Goal: Task Accomplishment & Management: Use online tool/utility

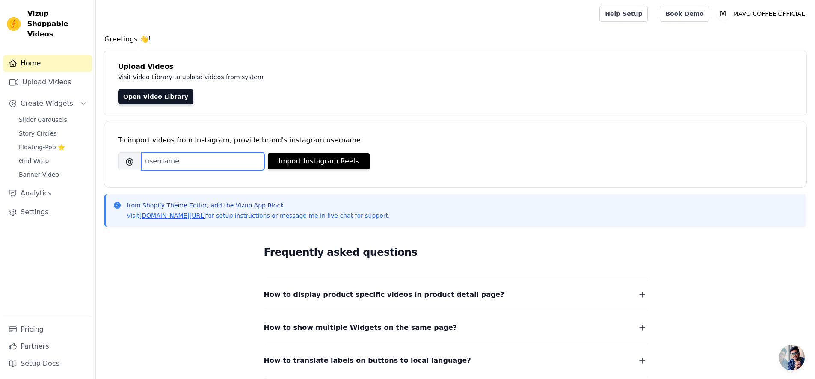
click at [214, 155] on input "Brand's Instagram Username" at bounding box center [202, 161] width 123 height 18
paste input "https://www.instagram.com/reel/DL0_u0yTvUs/?utm_source=ig_web_copy_link&igsh=Mz…"
type input "https://www.instagram.com/reel/DL0_u0yTvUs/?utm_source=ig_web_copy_link&igsh=Mz…"
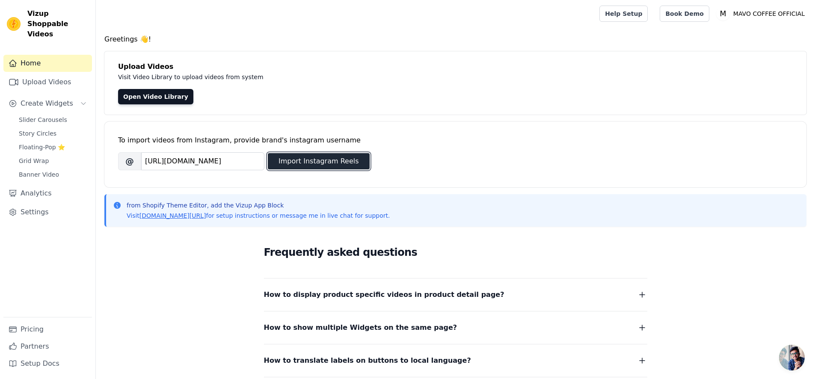
click at [321, 163] on button "Import Instagram Reels" at bounding box center [319, 161] width 102 height 16
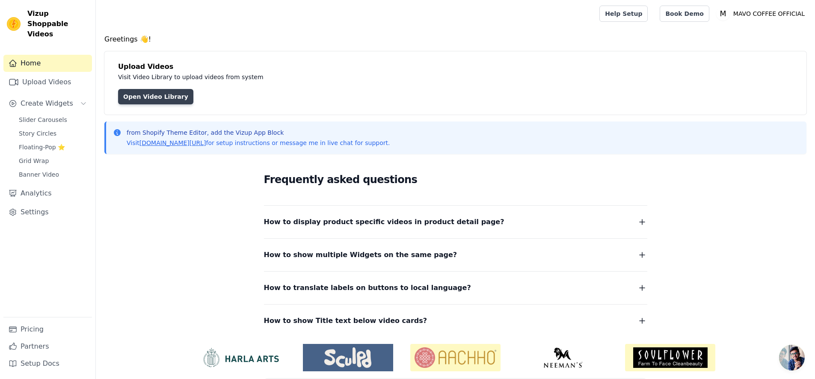
click at [152, 98] on link "Open Video Library" at bounding box center [155, 96] width 75 height 15
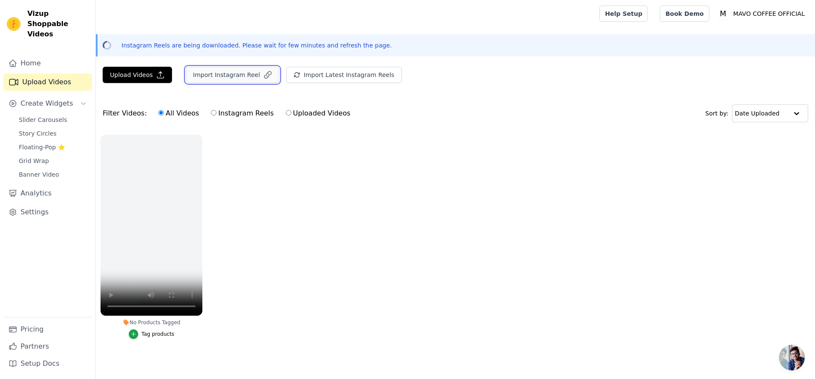
click at [206, 77] on button "Import Instagram Reel" at bounding box center [233, 75] width 94 height 16
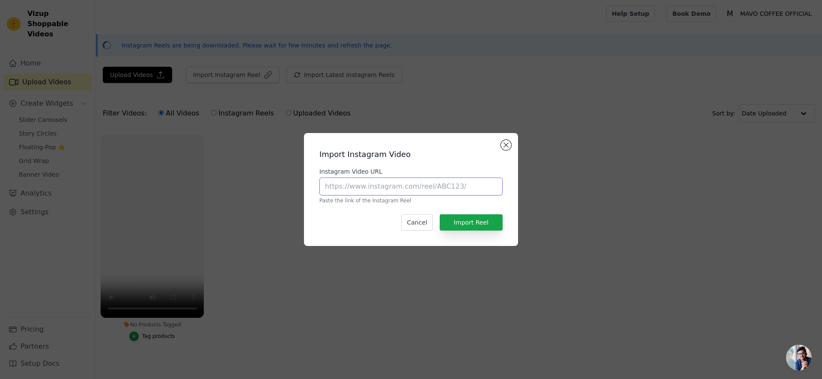
click at [433, 188] on input "Instagram Video URL" at bounding box center [410, 187] width 183 height 18
paste input "[URL][DOMAIN_NAME]"
type input "[URL][DOMAIN_NAME]"
click at [482, 222] on button "Import Reel" at bounding box center [471, 222] width 63 height 16
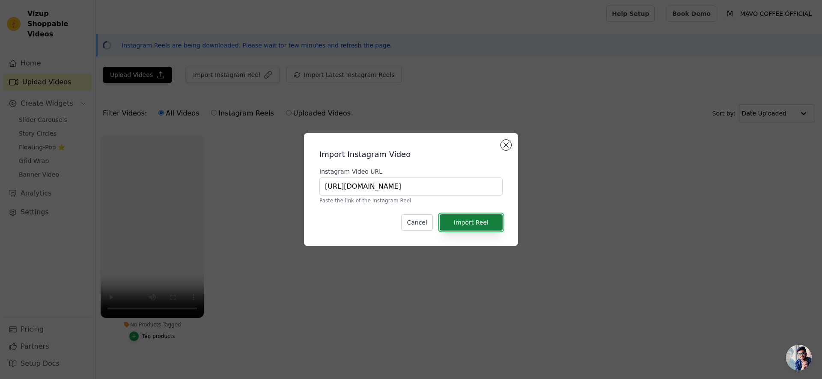
scroll to position [0, 0]
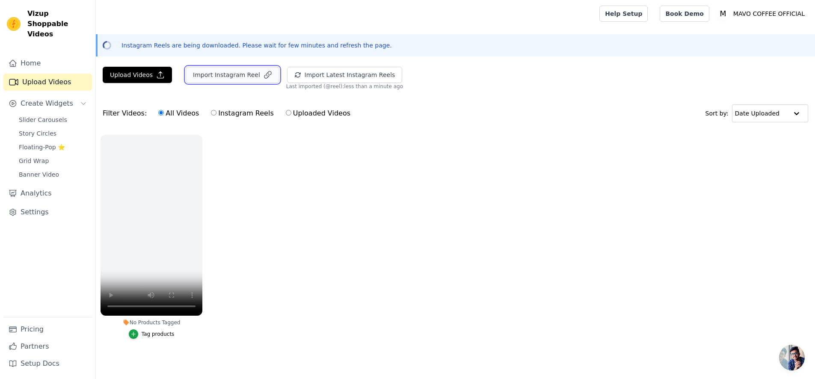
click at [238, 80] on button "Import Instagram Reel" at bounding box center [233, 75] width 94 height 16
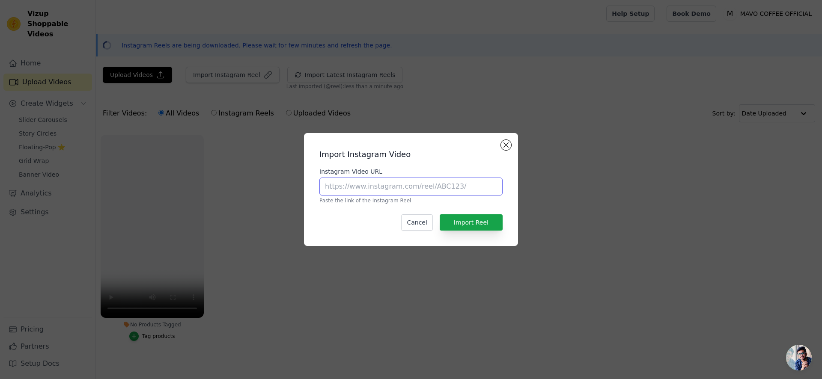
click at [403, 188] on input "Instagram Video URL" at bounding box center [410, 187] width 183 height 18
paste input "[URL][DOMAIN_NAME]"
type input "[URL][DOMAIN_NAME]"
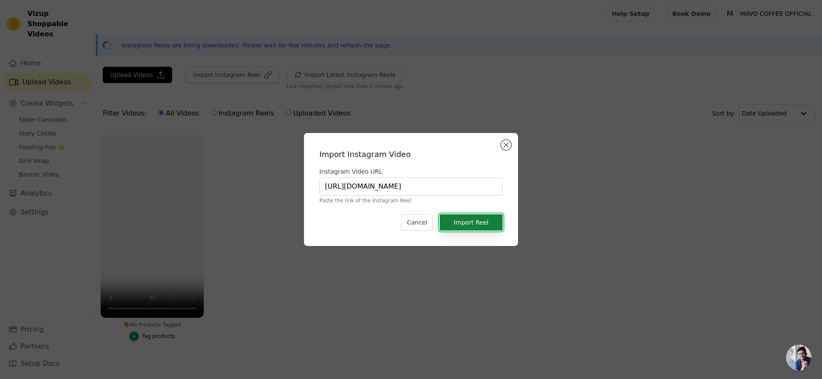
click at [469, 217] on button "Import Reel" at bounding box center [471, 222] width 63 height 16
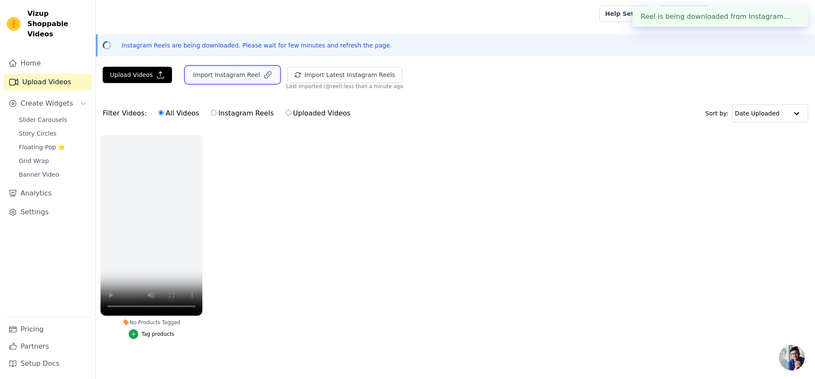
click at [232, 80] on button "Import Instagram Reel" at bounding box center [233, 75] width 94 height 16
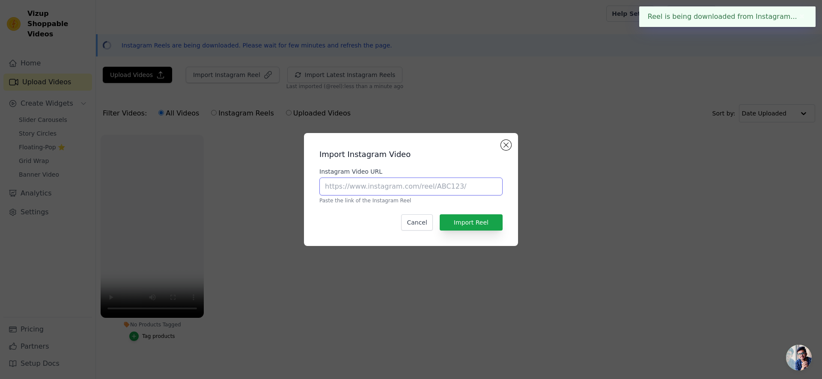
click at [400, 189] on input "Instagram Video URL" at bounding box center [410, 187] width 183 height 18
paste input "[URL][DOMAIN_NAME]"
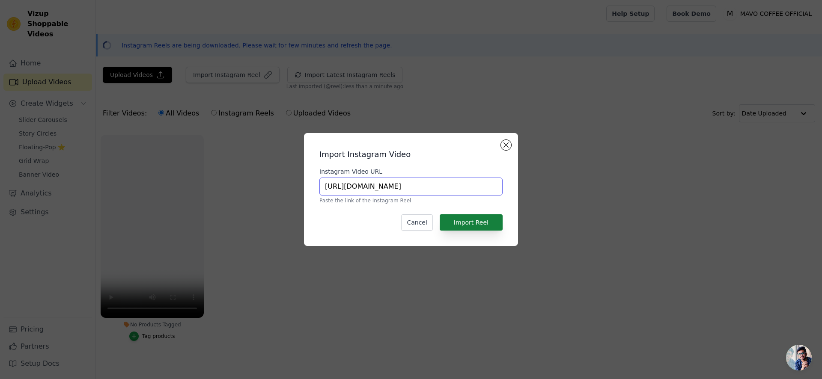
type input "[URL][DOMAIN_NAME]"
click at [481, 223] on button "Import Reel" at bounding box center [471, 222] width 63 height 16
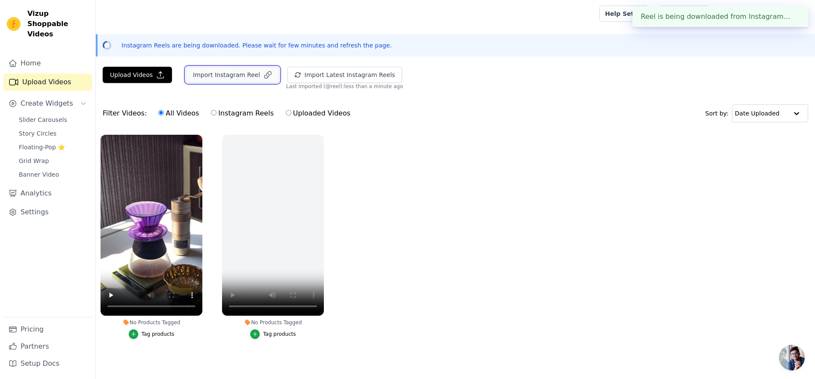
click at [218, 77] on button "Import Instagram Reel" at bounding box center [233, 75] width 94 height 16
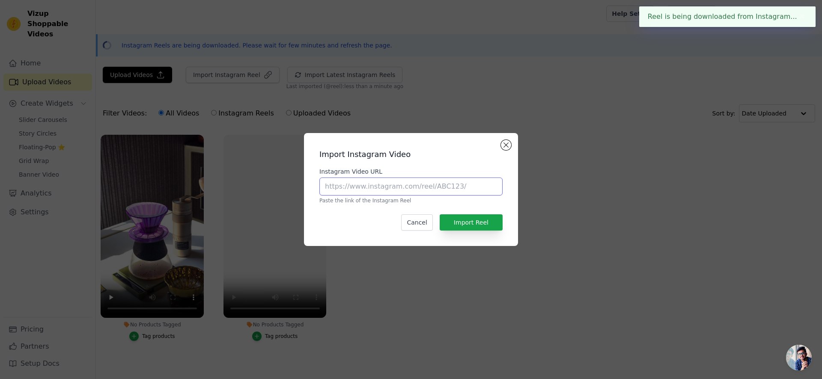
click at [447, 181] on input "Instagram Video URL" at bounding box center [410, 187] width 183 height 18
paste input "[URL][DOMAIN_NAME]"
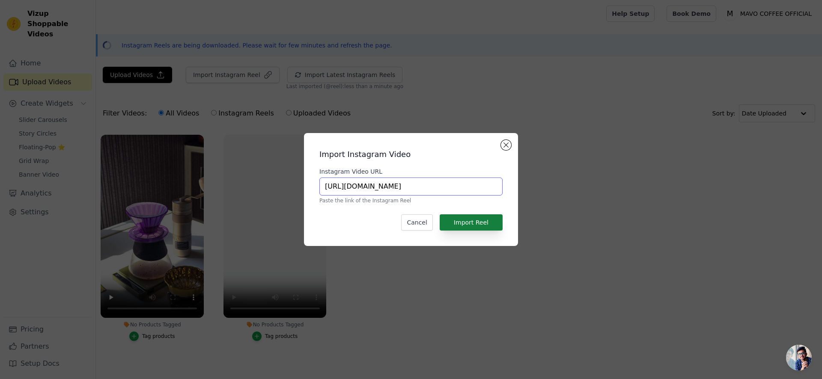
type input "[URL][DOMAIN_NAME]"
click at [484, 217] on button "Import Reel" at bounding box center [471, 222] width 63 height 16
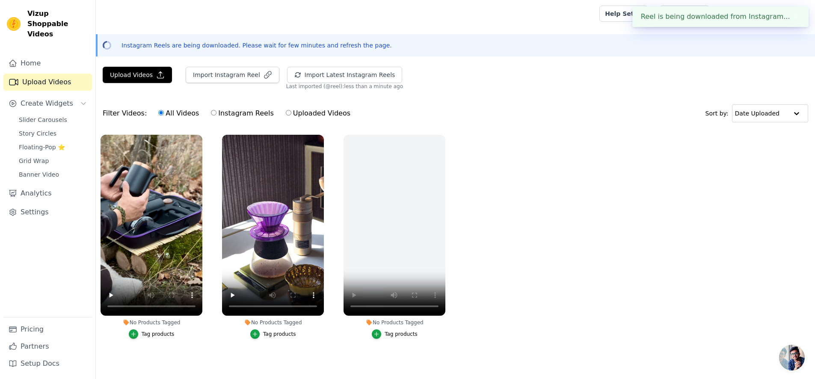
click at [210, 62] on div "Open sidebar Help Setup Book Demo Open user menu M MAVO COFFEE OFFICIAL Setting…" at bounding box center [407, 190] width 815 height 381
click at [212, 71] on button "Import Instagram Reel" at bounding box center [233, 75] width 94 height 16
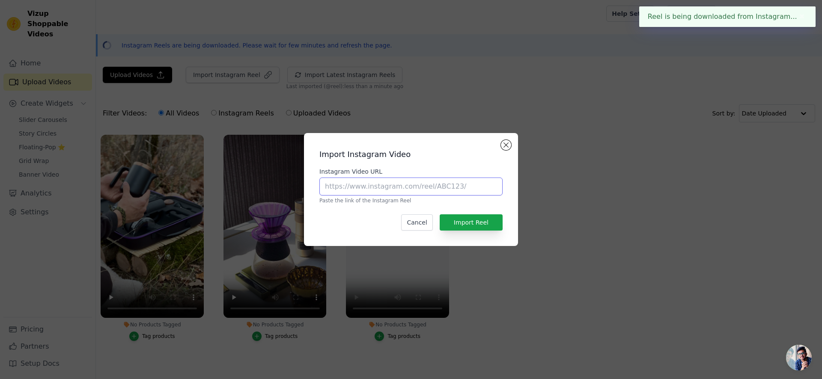
click at [438, 189] on input "Instagram Video URL" at bounding box center [410, 187] width 183 height 18
paste input "[URL][DOMAIN_NAME]"
type input "[URL][DOMAIN_NAME]"
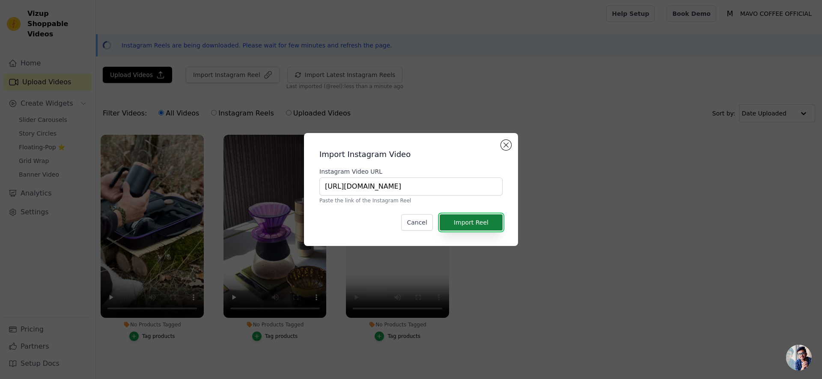
scroll to position [0, 0]
click at [492, 226] on button "Import Reel" at bounding box center [471, 222] width 63 height 16
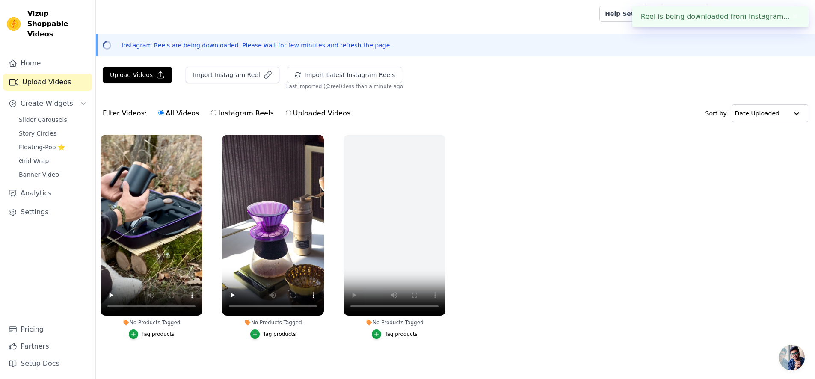
click at [244, 84] on div "Import Instagram Reel" at bounding box center [229, 78] width 101 height 23
click at [247, 79] on button "Import Instagram Reel" at bounding box center [233, 75] width 94 height 16
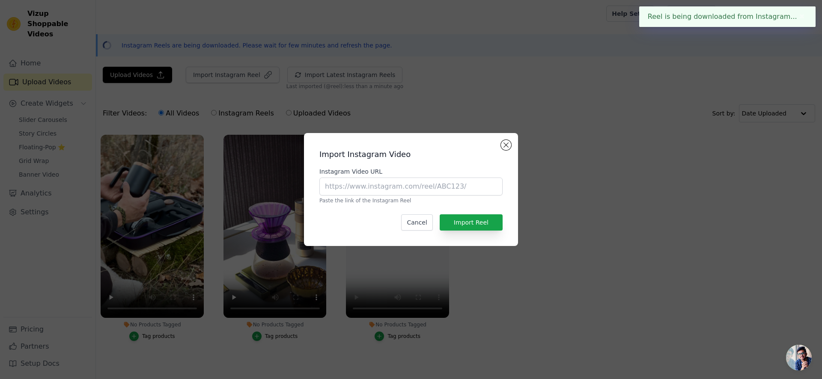
click at [405, 196] on div "Instagram Video URL Paste the link of the Instagram Reel" at bounding box center [410, 185] width 183 height 37
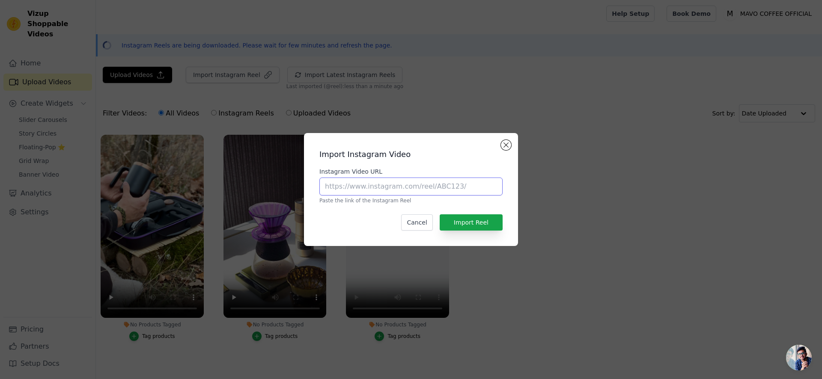
click at [427, 185] on input "Instagram Video URL" at bounding box center [410, 187] width 183 height 18
paste input "[URL][DOMAIN_NAME]"
type input "[URL][DOMAIN_NAME]"
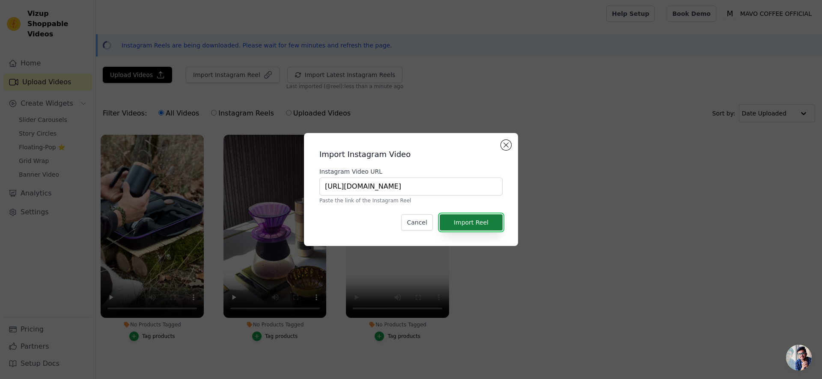
click at [474, 217] on button "Import Reel" at bounding box center [471, 222] width 63 height 16
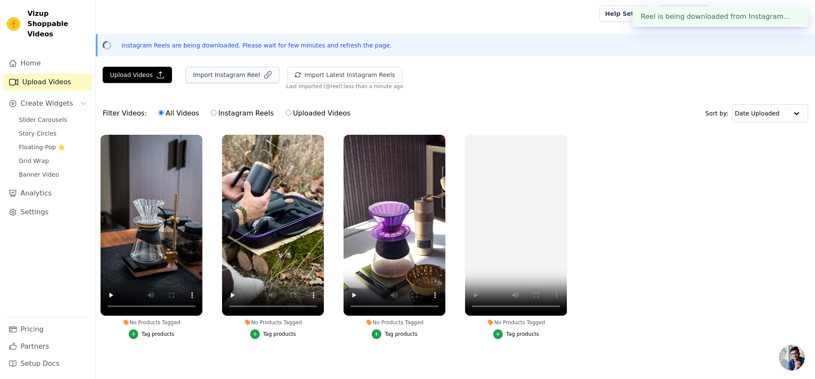
drag, startPoint x: 236, startPoint y: 87, endPoint x: 236, endPoint y: 80, distance: 7.3
click at [236, 87] on div "Import Instagram Reel" at bounding box center [229, 78] width 101 height 23
click at [237, 77] on button "Import Instagram Reel" at bounding box center [233, 75] width 94 height 16
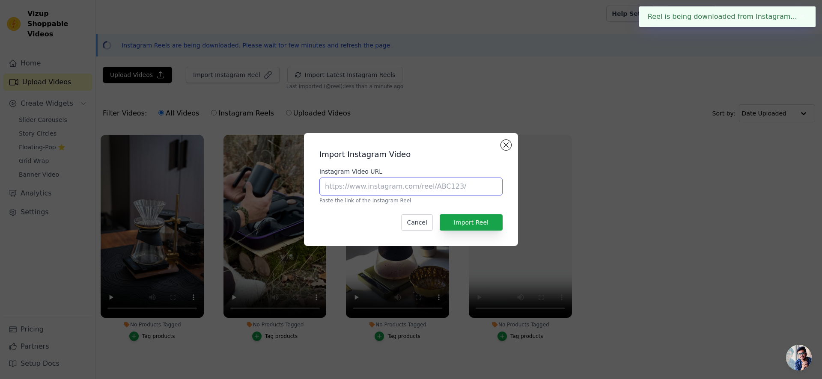
click at [360, 182] on input "Instagram Video URL" at bounding box center [410, 187] width 183 height 18
paste input "[URL][DOMAIN_NAME]"
type input "[URL][DOMAIN_NAME]"
click at [492, 226] on button "Import Reel" at bounding box center [471, 222] width 63 height 16
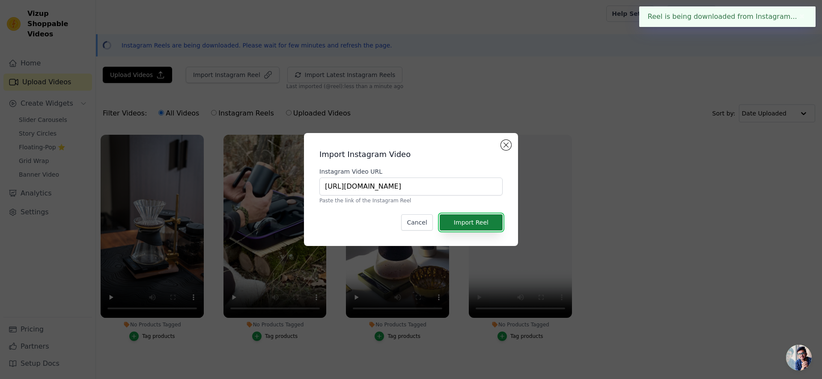
scroll to position [0, 0]
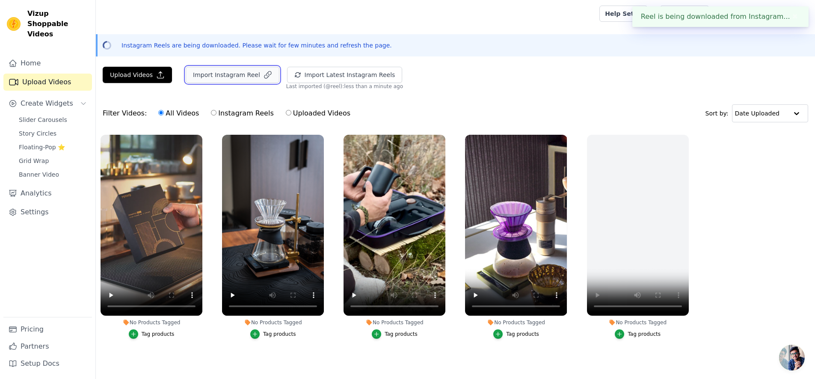
click at [222, 74] on button "Import Instagram Reel" at bounding box center [233, 75] width 94 height 16
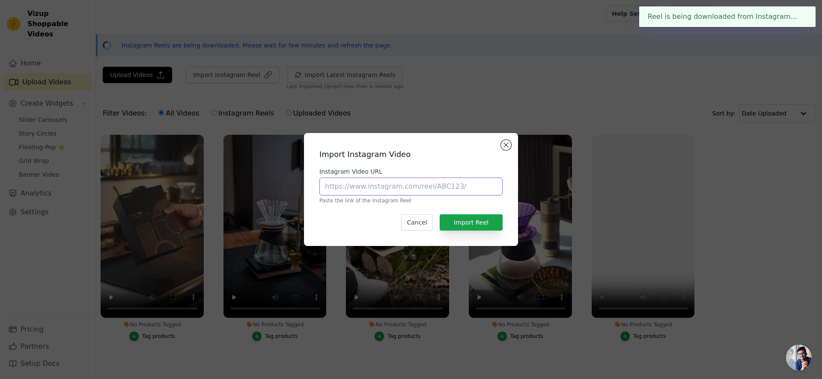
click at [369, 185] on input "Instagram Video URL" at bounding box center [410, 187] width 183 height 18
paste input "[URL][DOMAIN_NAME]"
type input "[URL][DOMAIN_NAME]"
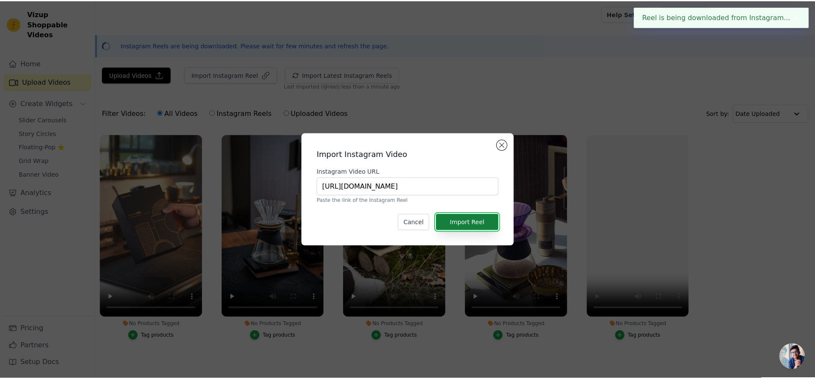
scroll to position [0, 0]
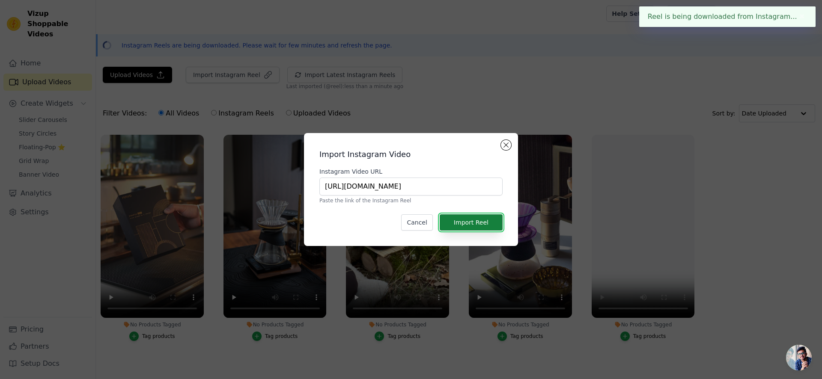
click at [470, 216] on button "Import Reel" at bounding box center [471, 222] width 63 height 16
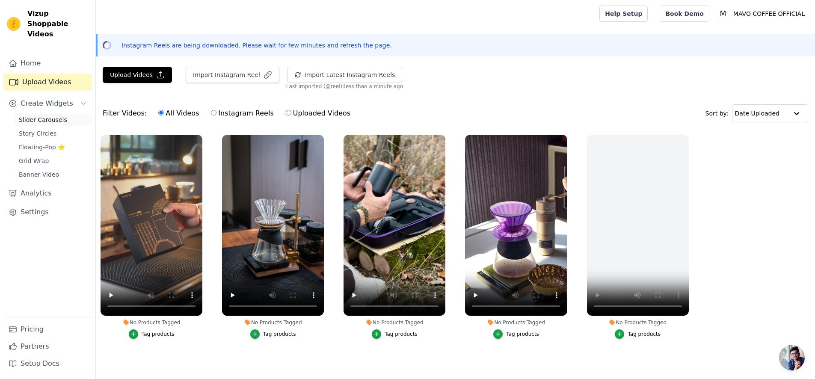
click at [59, 116] on span "Slider Carousels" at bounding box center [43, 120] width 48 height 9
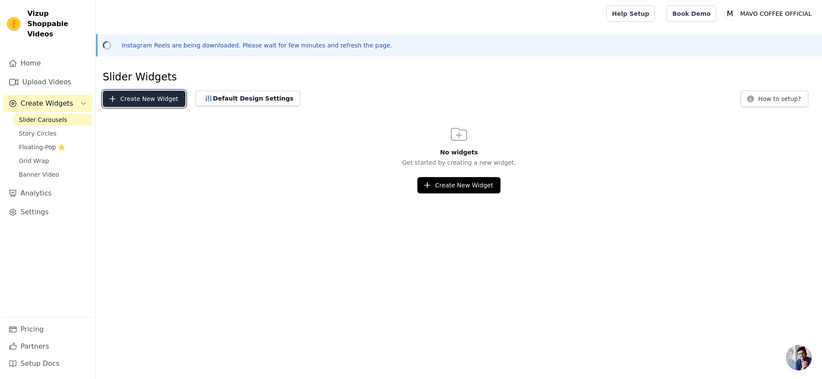
click at [178, 100] on button "Create New Widget" at bounding box center [144, 99] width 83 height 16
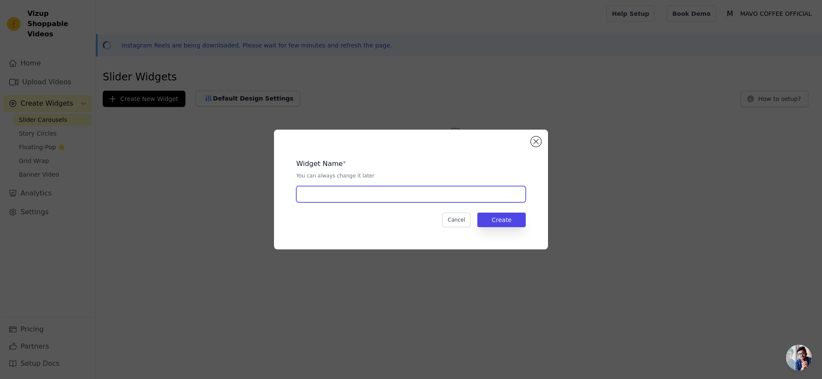
click at [454, 197] on input "text" at bounding box center [410, 194] width 229 height 16
type input "0912"
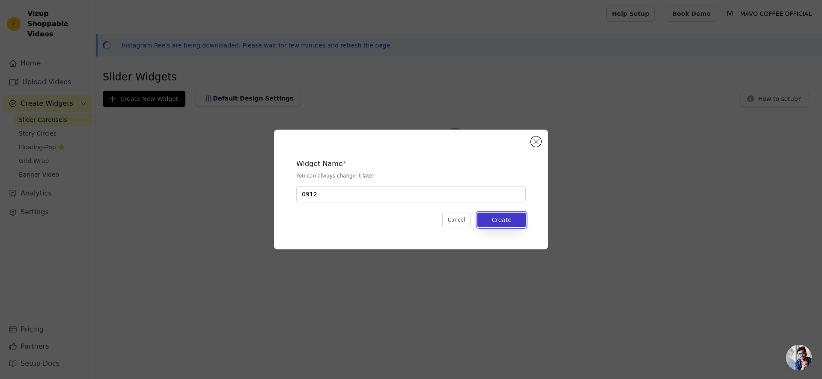
click at [519, 220] on button "Create" at bounding box center [501, 220] width 48 height 15
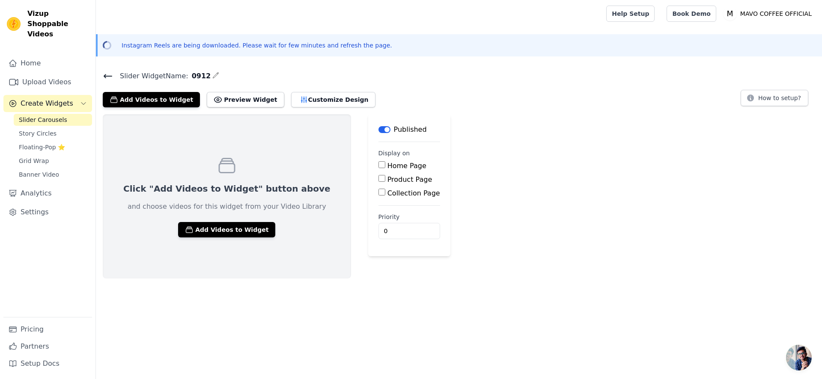
click at [378, 167] on input "Home Page" at bounding box center [381, 164] width 7 height 7
checkbox input "true"
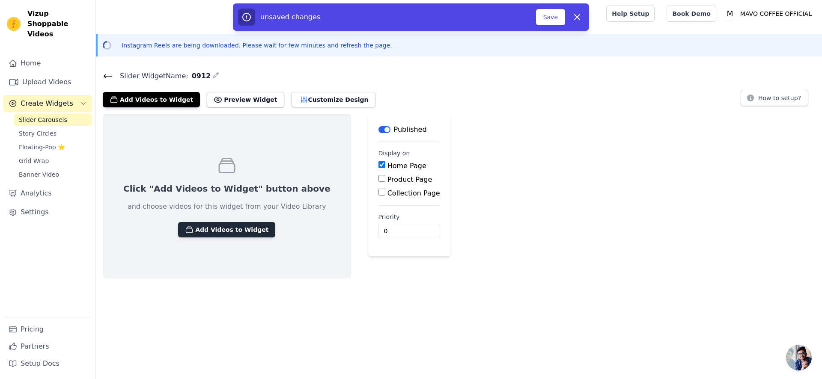
click at [219, 235] on button "Add Videos to Widget" at bounding box center [226, 229] width 97 height 15
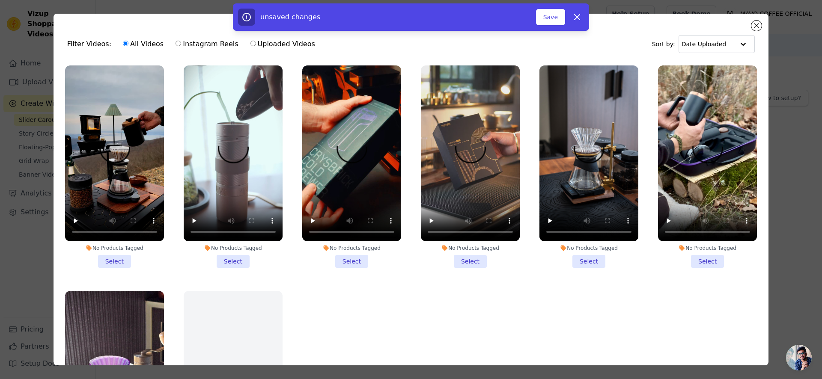
click at [110, 253] on li "No Products Tagged Select" at bounding box center [114, 166] width 99 height 202
click at [0, 0] on input "No Products Tagged Select" at bounding box center [0, 0] width 0 height 0
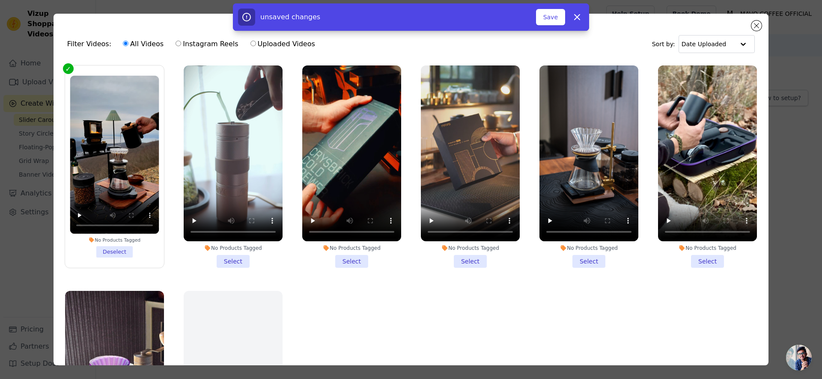
click at [227, 268] on div "No Products Tagged Select" at bounding box center [233, 167] width 108 height 212
click at [228, 261] on li "No Products Tagged Select" at bounding box center [233, 166] width 99 height 202
click at [0, 0] on input "No Products Tagged Select" at bounding box center [0, 0] width 0 height 0
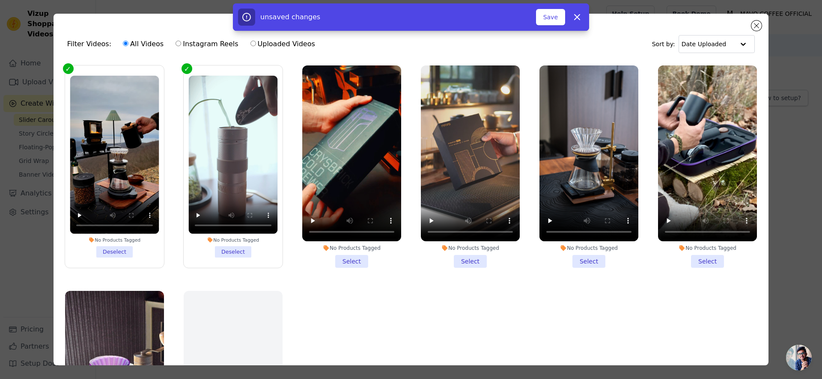
click at [334, 247] on div "No Products Tagged" at bounding box center [351, 248] width 99 height 7
click at [0, 0] on input "No Products Tagged Select" at bounding box center [0, 0] width 0 height 0
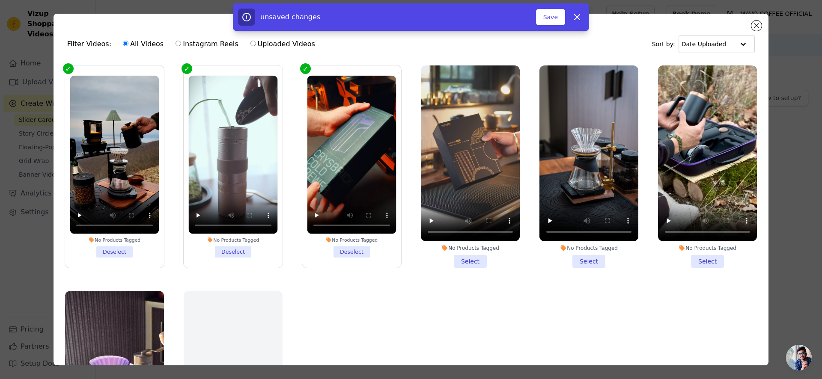
click at [479, 245] on div "No Products Tagged" at bounding box center [470, 248] width 99 height 7
click at [0, 0] on input "No Products Tagged Select" at bounding box center [0, 0] width 0 height 0
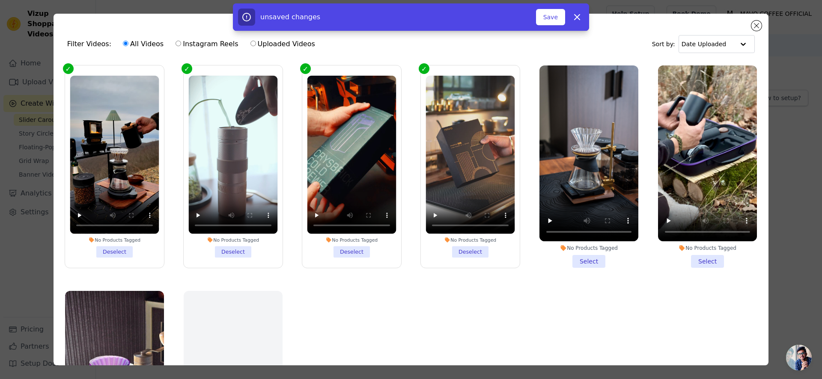
click at [592, 261] on li "No Products Tagged Select" at bounding box center [588, 166] width 99 height 202
click at [0, 0] on input "No Products Tagged Select" at bounding box center [0, 0] width 0 height 0
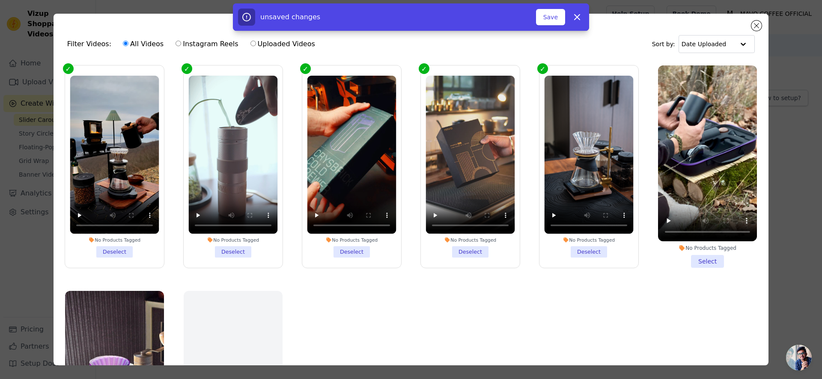
click at [697, 256] on li "No Products Tagged Select" at bounding box center [707, 166] width 99 height 202
click at [0, 0] on input "No Products Tagged Select" at bounding box center [0, 0] width 0 height 0
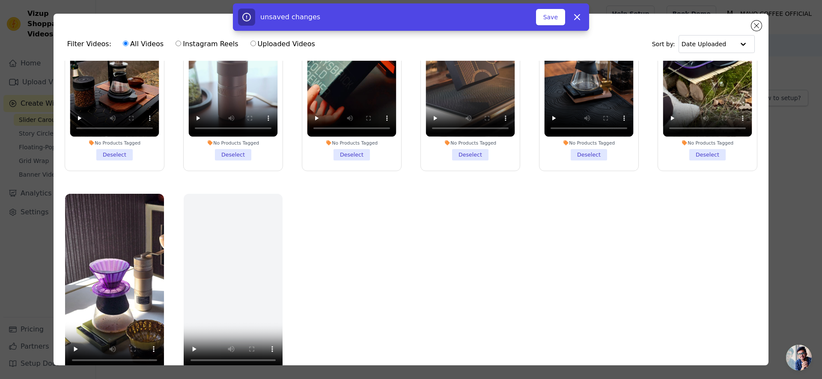
scroll to position [74, 0]
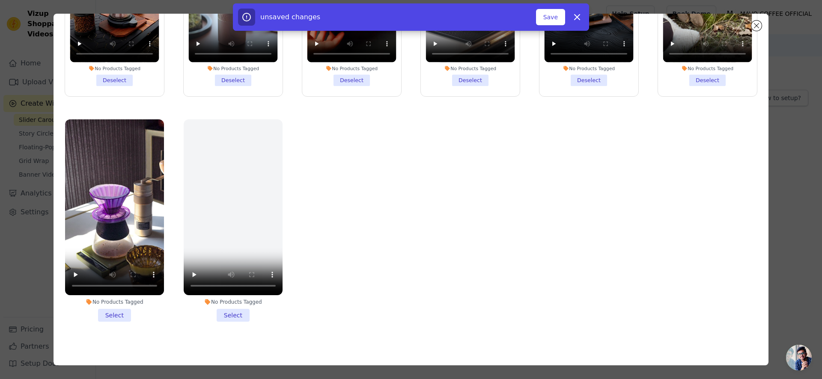
click at [114, 309] on li "No Products Tagged Select" at bounding box center [114, 220] width 99 height 202
click at [0, 0] on input "No Products Tagged Select" at bounding box center [0, 0] width 0 height 0
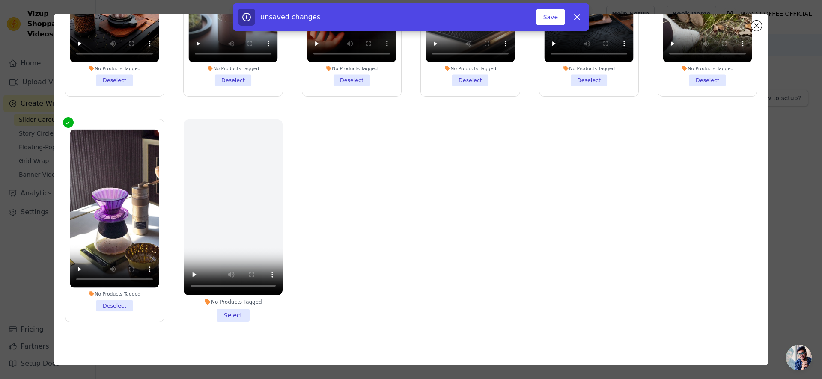
scroll to position [0, 0]
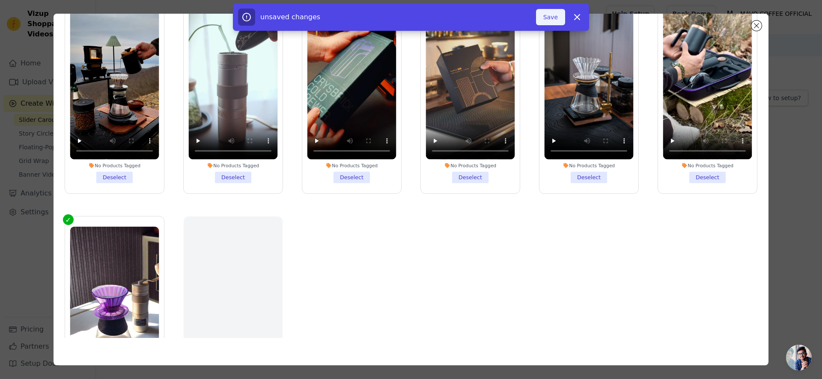
click at [556, 18] on button "Save" at bounding box center [550, 17] width 29 height 16
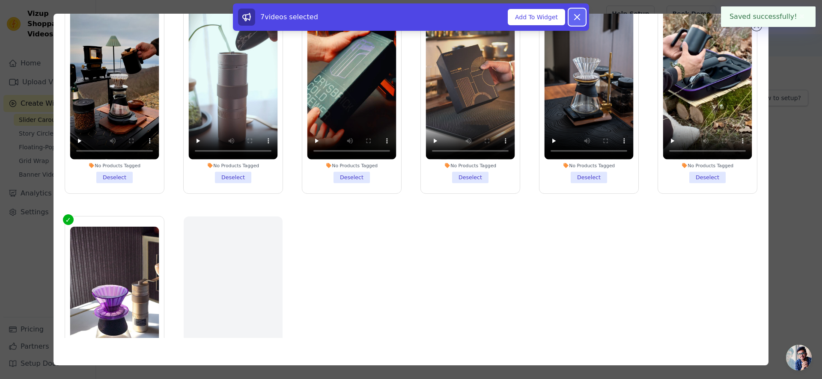
click at [573, 19] on icon at bounding box center [577, 17] width 10 height 10
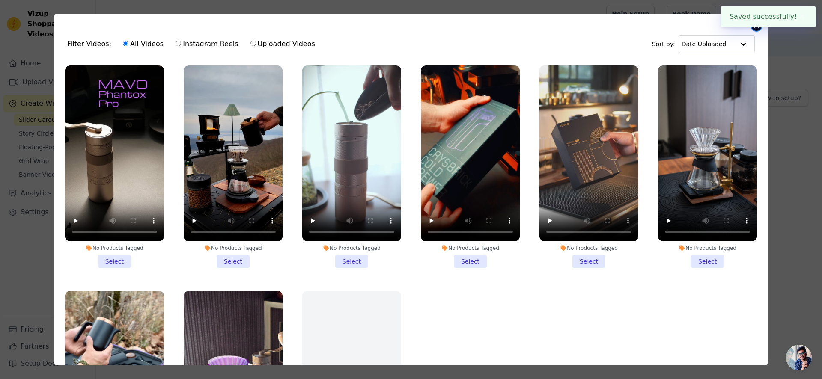
click at [755, 29] on button "Close modal" at bounding box center [756, 26] width 10 height 10
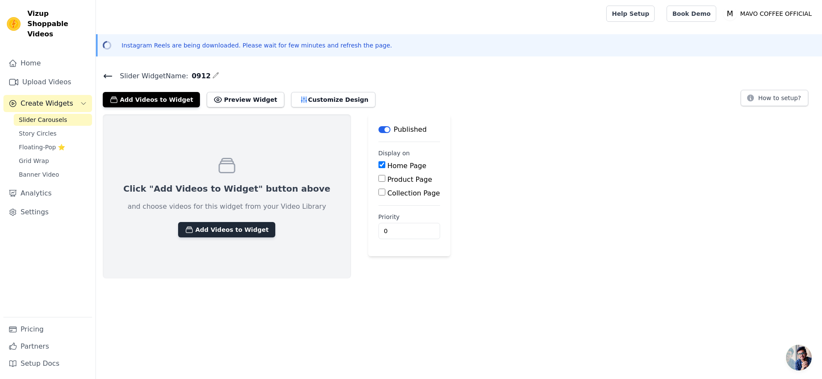
click at [200, 228] on button "Add Videos to Widget" at bounding box center [226, 229] width 97 height 15
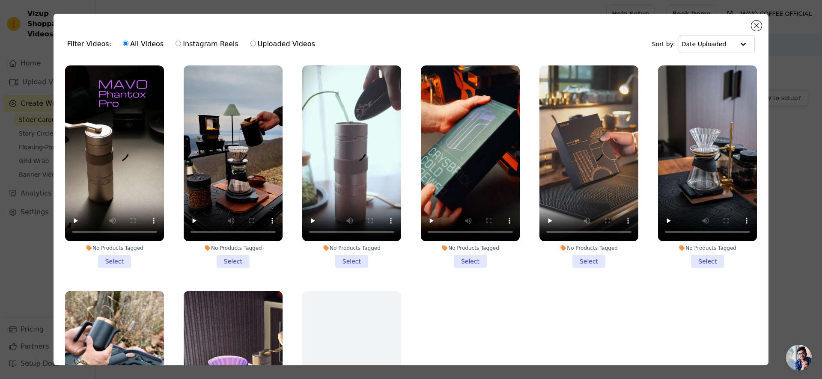
click at [116, 265] on div "No Products Tagged Select" at bounding box center [114, 167] width 108 height 212
click at [128, 259] on li "No Products Tagged Select" at bounding box center [114, 166] width 99 height 202
click at [0, 0] on input "No Products Tagged Select" at bounding box center [0, 0] width 0 height 0
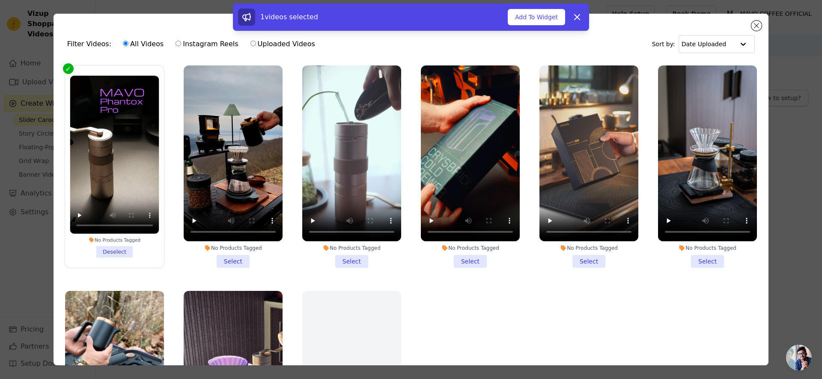
drag, startPoint x: 222, startPoint y: 259, endPoint x: 279, endPoint y: 259, distance: 57.4
click at [222, 259] on li "No Products Tagged Select" at bounding box center [233, 166] width 99 height 202
click at [0, 0] on input "No Products Tagged Select" at bounding box center [0, 0] width 0 height 0
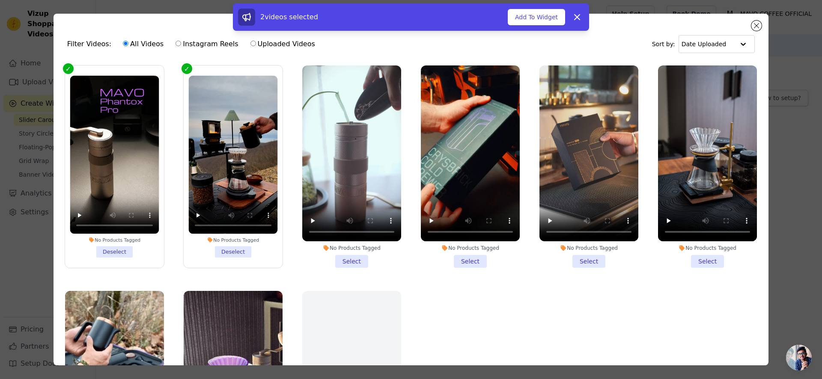
click at [336, 259] on li "No Products Tagged Select" at bounding box center [351, 166] width 99 height 202
click at [0, 0] on input "No Products Tagged Select" at bounding box center [0, 0] width 0 height 0
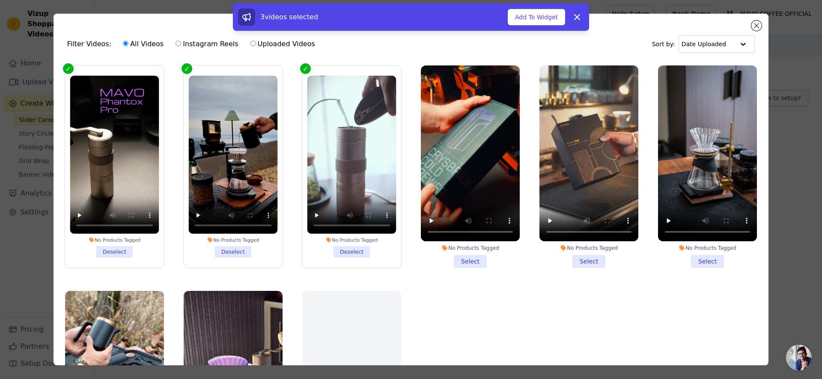
click at [464, 265] on div "No Products Tagged Select" at bounding box center [470, 167] width 108 height 212
click at [470, 263] on li "No Products Tagged Select" at bounding box center [470, 166] width 99 height 202
click at [0, 0] on input "No Products Tagged Select" at bounding box center [0, 0] width 0 height 0
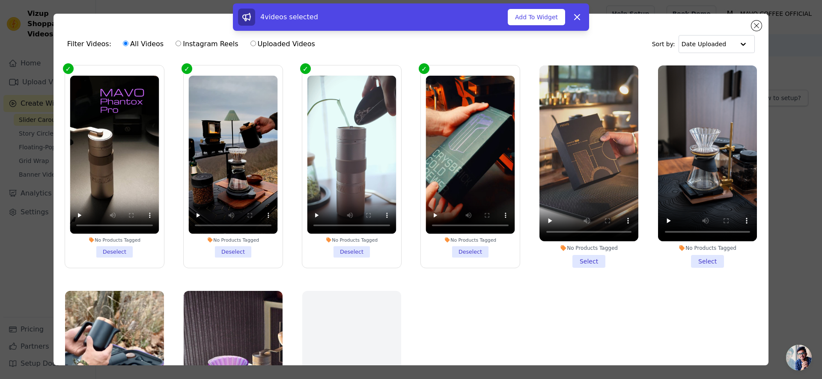
click at [593, 259] on li "No Products Tagged Select" at bounding box center [588, 166] width 99 height 202
click at [0, 0] on input "No Products Tagged Select" at bounding box center [0, 0] width 0 height 0
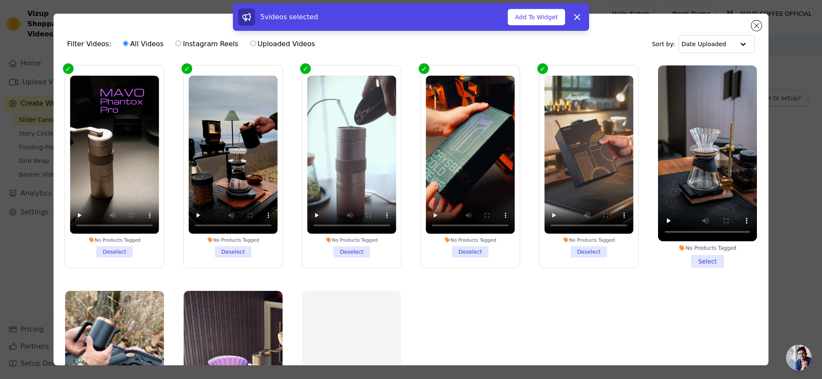
drag, startPoint x: 681, startPoint y: 261, endPoint x: 689, endPoint y: 261, distance: 7.7
click at [686, 261] on li "No Products Tagged Select" at bounding box center [707, 166] width 99 height 202
click at [0, 0] on input "No Products Tagged Select" at bounding box center [0, 0] width 0 height 0
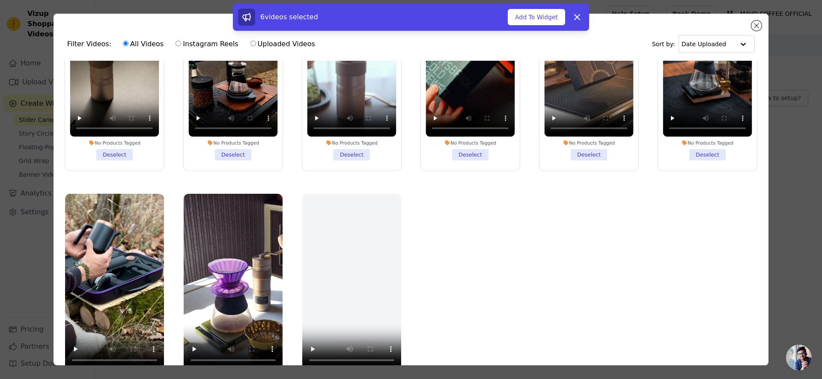
scroll to position [74, 0]
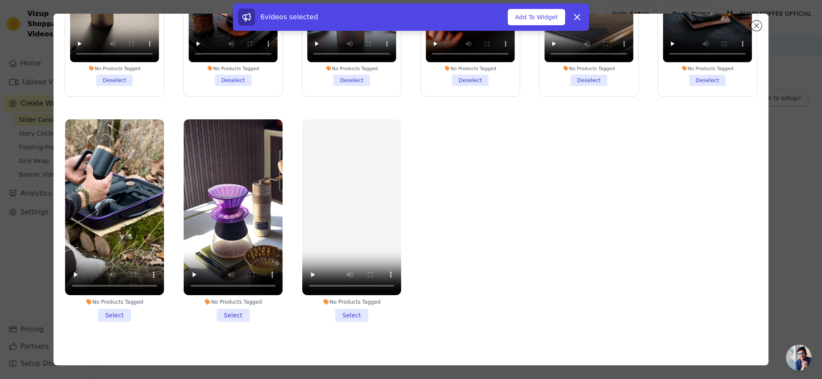
drag, startPoint x: 115, startPoint y: 311, endPoint x: 170, endPoint y: 310, distance: 54.8
click at [115, 311] on li "No Products Tagged Select" at bounding box center [114, 220] width 99 height 202
click at [0, 0] on input "No Products Tagged Select" at bounding box center [0, 0] width 0 height 0
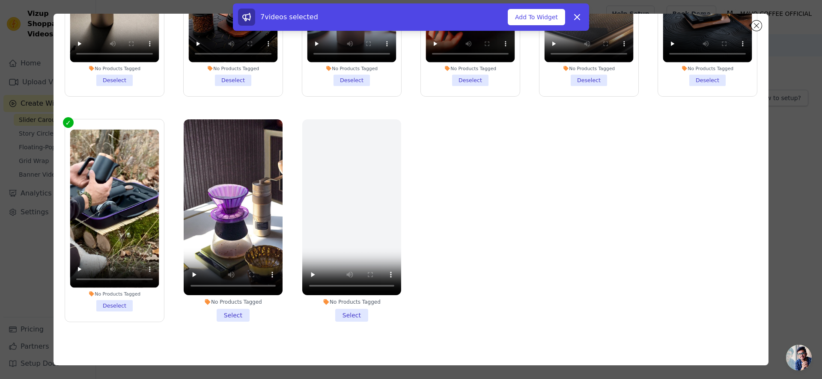
click at [239, 310] on li "No Products Tagged Select" at bounding box center [233, 220] width 99 height 202
click at [0, 0] on input "No Products Tagged Select" at bounding box center [0, 0] width 0 height 0
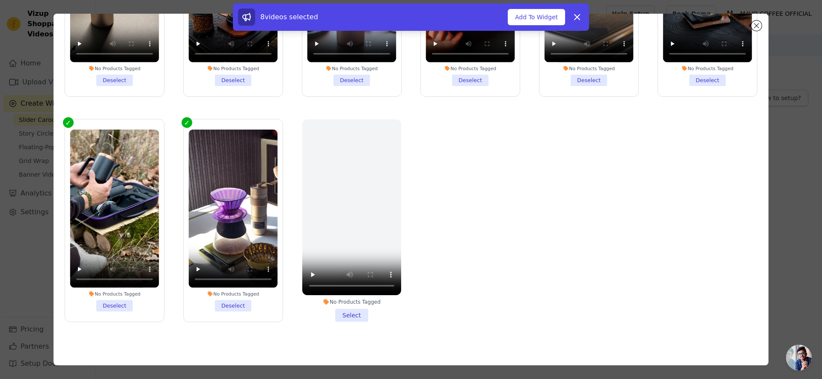
scroll to position [0, 0]
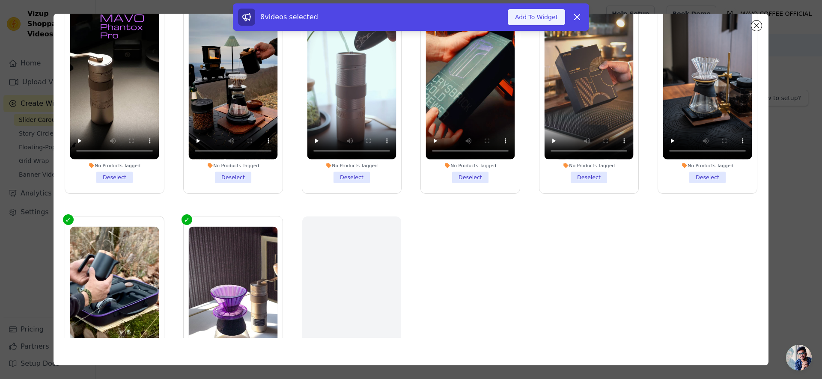
click at [538, 16] on button "Add To Widget" at bounding box center [536, 17] width 57 height 16
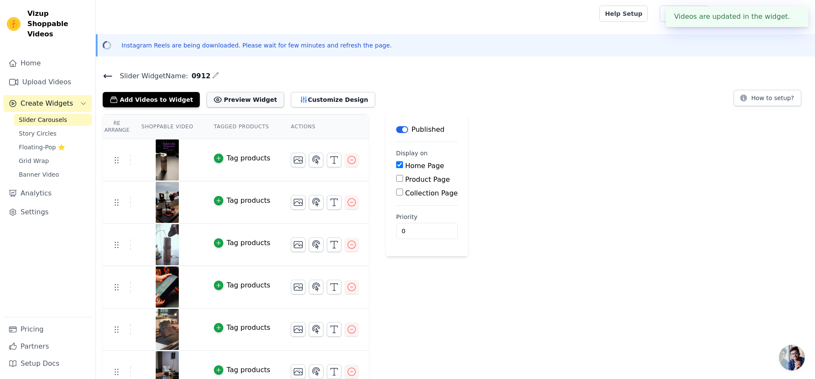
click at [241, 104] on button "Preview Widget" at bounding box center [245, 99] width 77 height 15
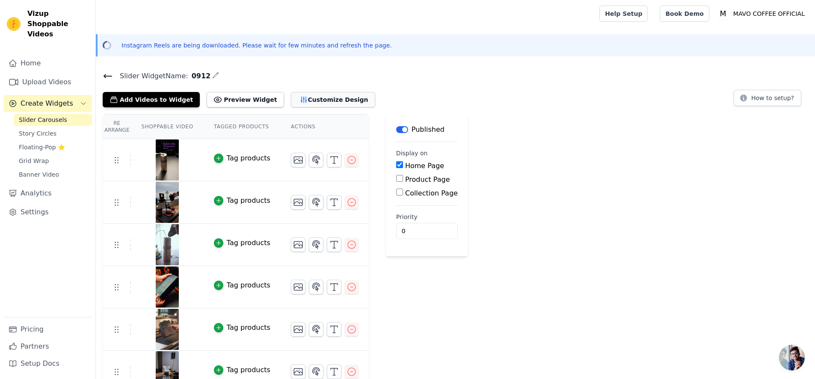
click at [302, 102] on button "Customize Design" at bounding box center [333, 99] width 84 height 15
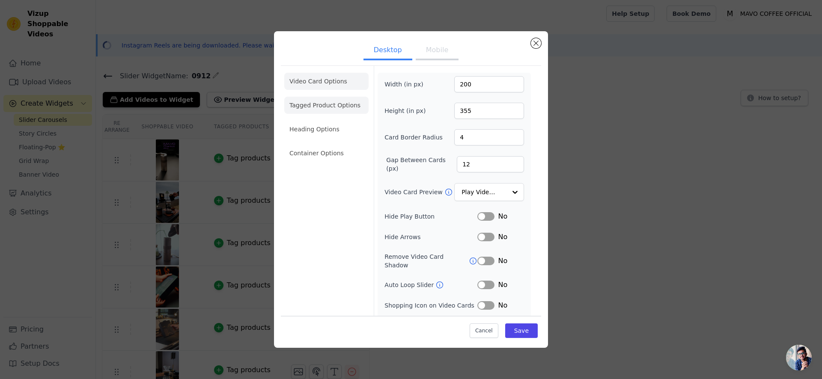
click at [328, 105] on li "Tagged Product Options" at bounding box center [326, 105] width 84 height 17
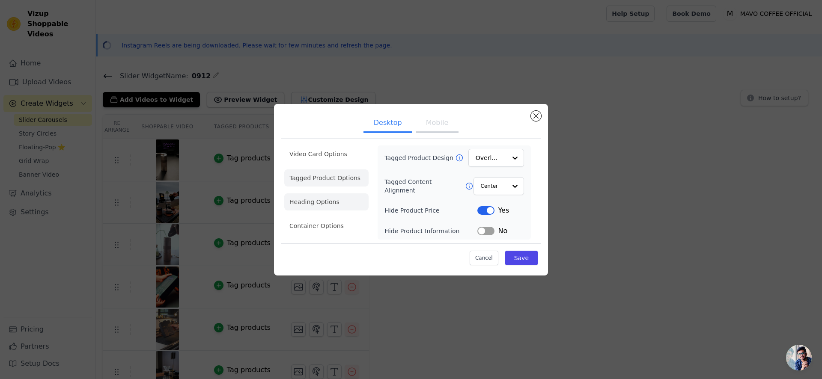
click at [345, 193] on li "Heading Options" at bounding box center [326, 201] width 84 height 17
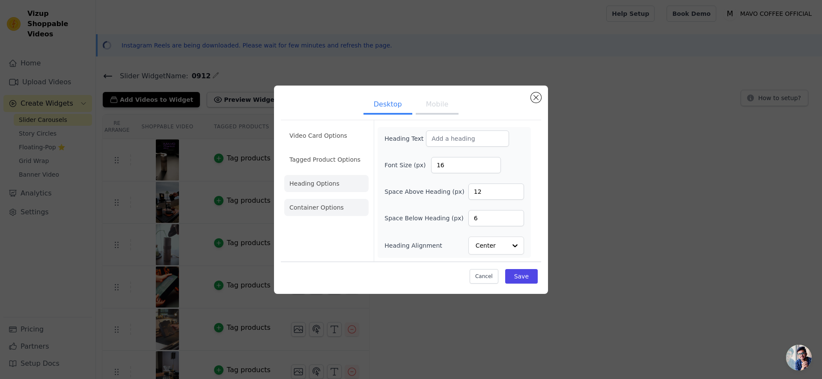
click at [338, 209] on li "Container Options" at bounding box center [326, 207] width 84 height 17
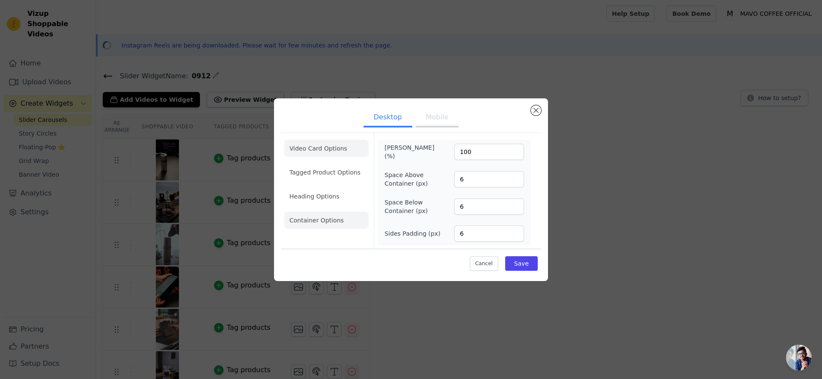
click at [346, 146] on li "Video Card Options" at bounding box center [326, 148] width 84 height 17
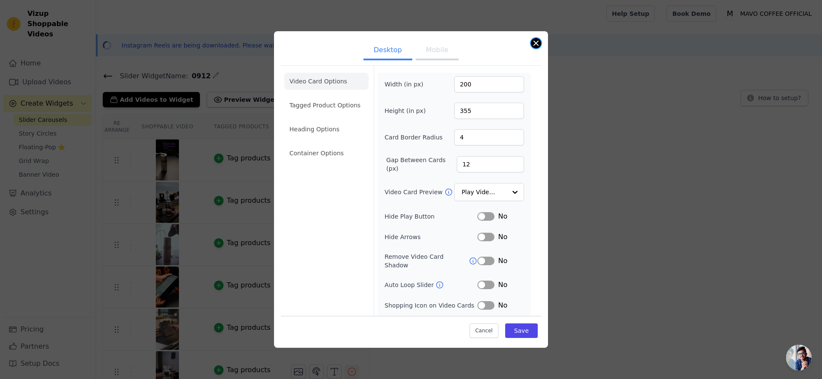
click at [531, 44] on button "Close modal" at bounding box center [536, 43] width 10 height 10
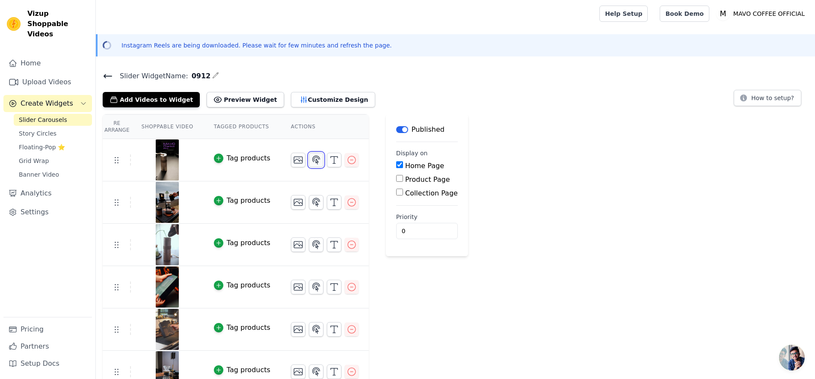
click at [318, 163] on icon "button" at bounding box center [316, 160] width 10 height 10
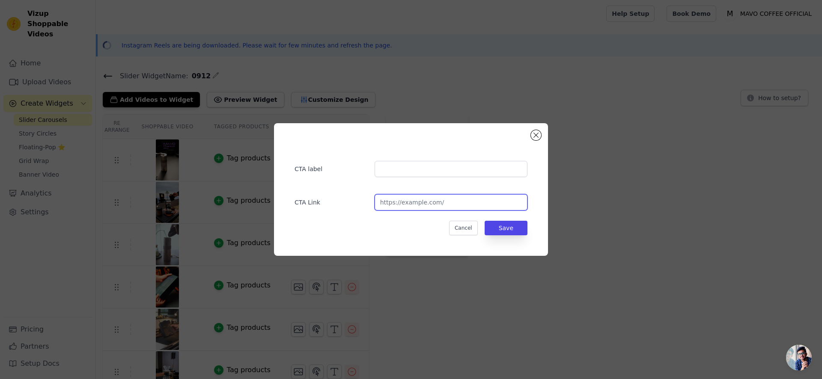
click at [426, 199] on input "url" at bounding box center [451, 202] width 153 height 16
click at [534, 127] on div "CTA label CTA Link Cancel Save" at bounding box center [411, 189] width 274 height 133
click at [534, 133] on button "Close modal" at bounding box center [536, 135] width 10 height 10
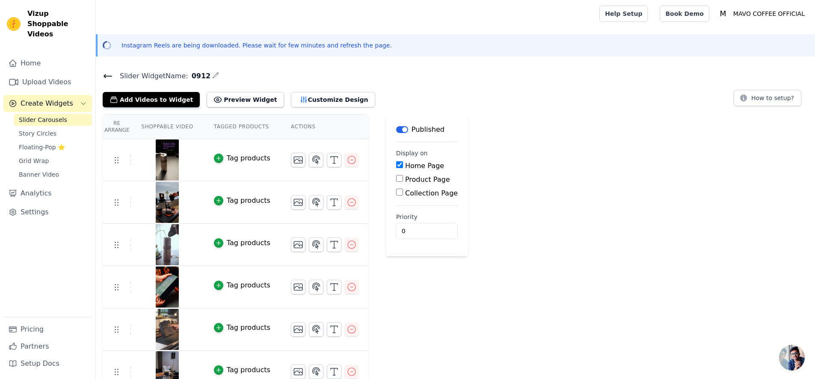
scroll to position [98, 0]
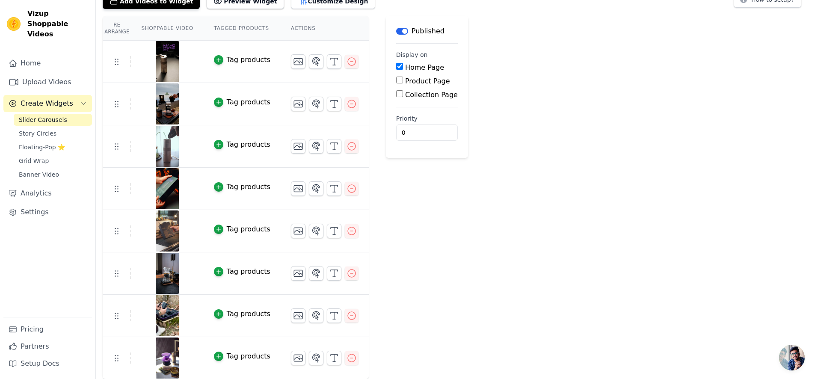
click at [180, 69] on div at bounding box center [166, 61] width 71 height 41
click at [168, 71] on img at bounding box center [167, 61] width 24 height 41
click at [183, 64] on div at bounding box center [166, 61] width 71 height 41
click at [161, 67] on img at bounding box center [167, 61] width 24 height 41
click at [131, 59] on td at bounding box center [167, 62] width 72 height 42
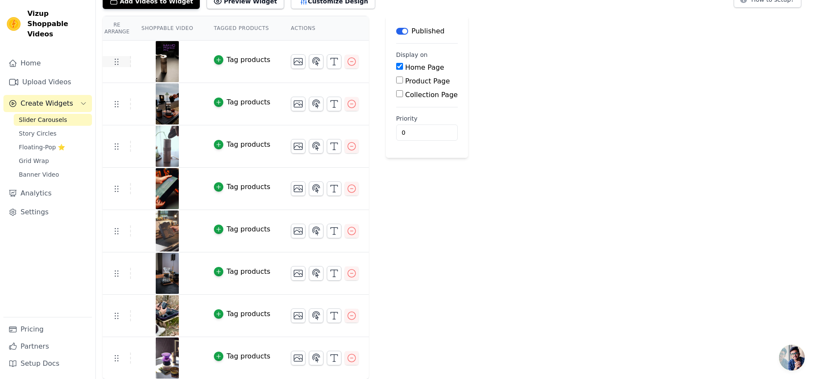
click at [118, 62] on icon at bounding box center [116, 62] width 10 height 10
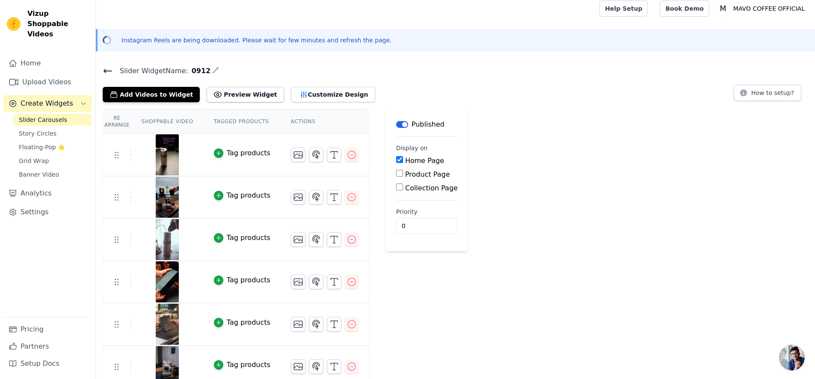
scroll to position [0, 0]
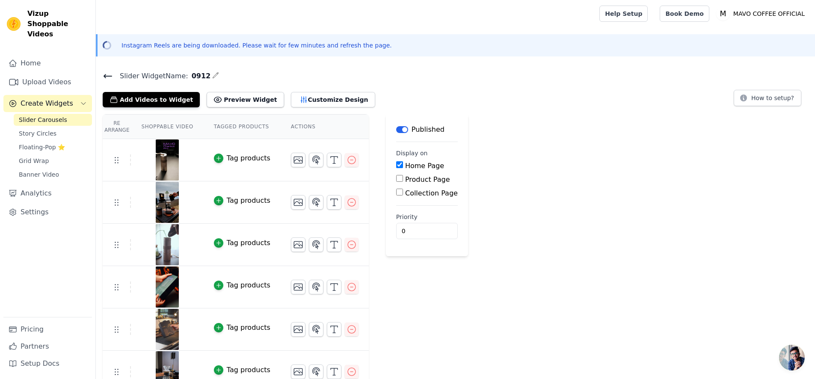
click at [236, 161] on div "Tag products" at bounding box center [249, 158] width 44 height 10
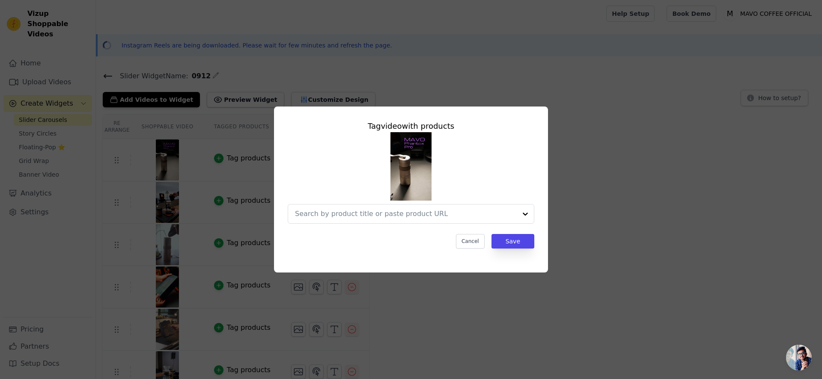
click at [416, 173] on img at bounding box center [410, 166] width 41 height 68
click at [470, 238] on button "Cancel" at bounding box center [470, 241] width 29 height 15
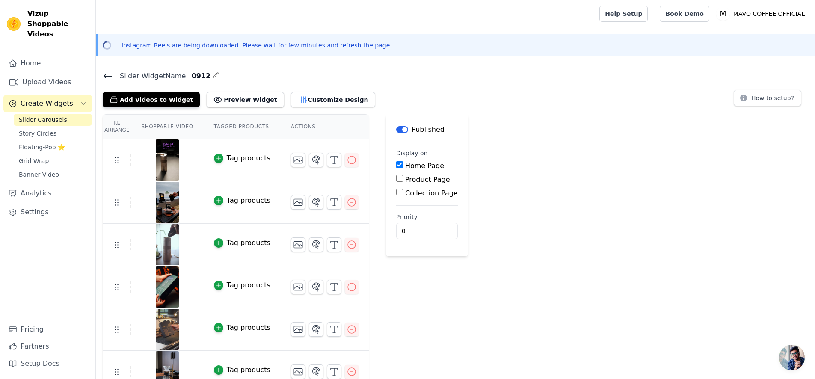
click at [187, 165] on div at bounding box center [166, 160] width 71 height 41
click at [172, 167] on img at bounding box center [167, 160] width 24 height 41
click at [231, 98] on button "Preview Widget" at bounding box center [245, 99] width 77 height 15
click at [163, 102] on button "Add Videos to Widget" at bounding box center [151, 99] width 97 height 15
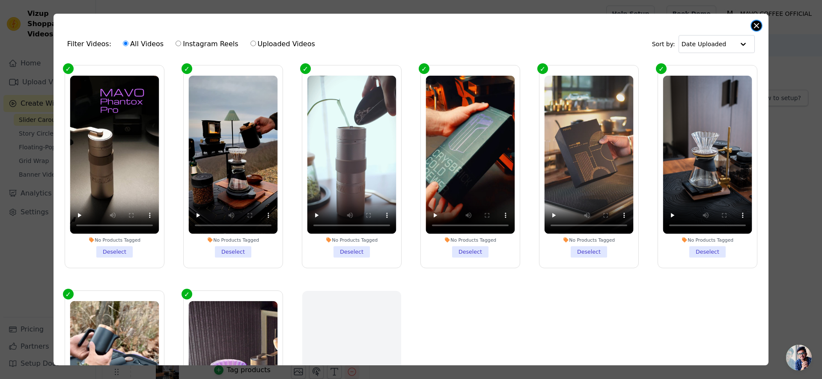
click at [759, 23] on button "Close modal" at bounding box center [756, 26] width 10 height 10
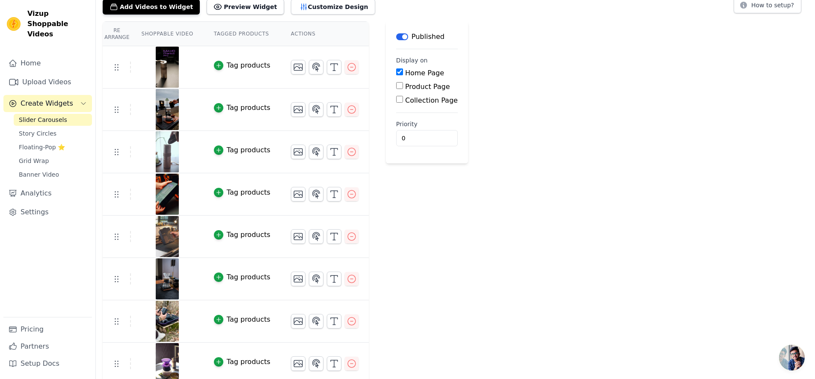
scroll to position [98, 0]
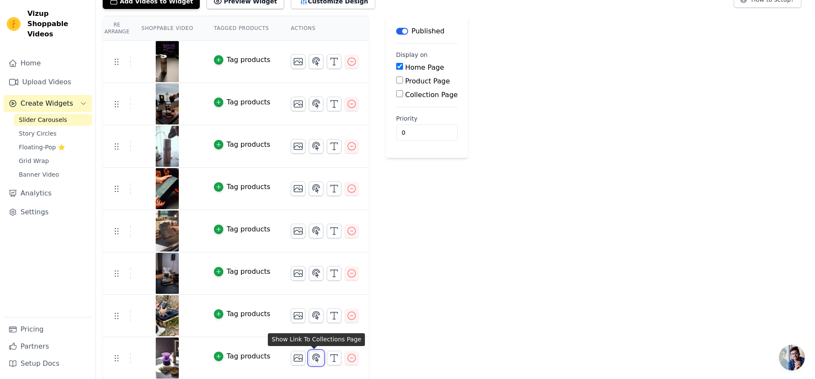
click at [311, 357] on icon "button" at bounding box center [316, 358] width 10 height 10
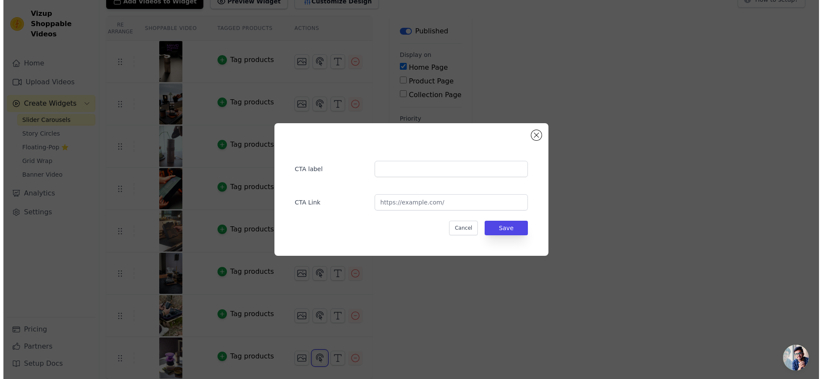
scroll to position [0, 0]
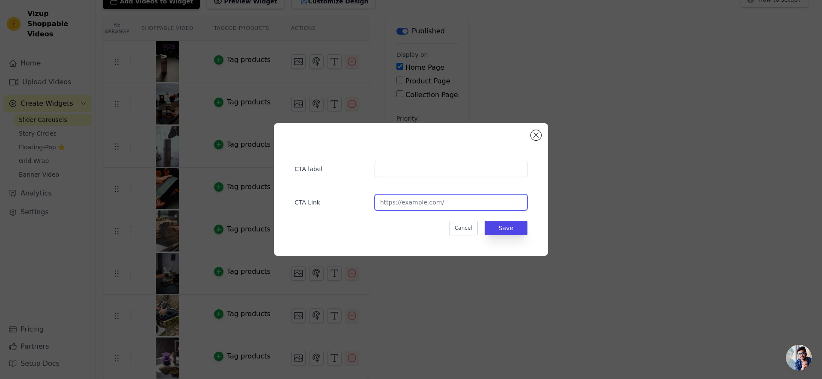
click at [413, 202] on input "url" at bounding box center [451, 202] width 153 height 16
paste input "[URL][DOMAIN_NAME]"
type input "[URL][DOMAIN_NAME]"
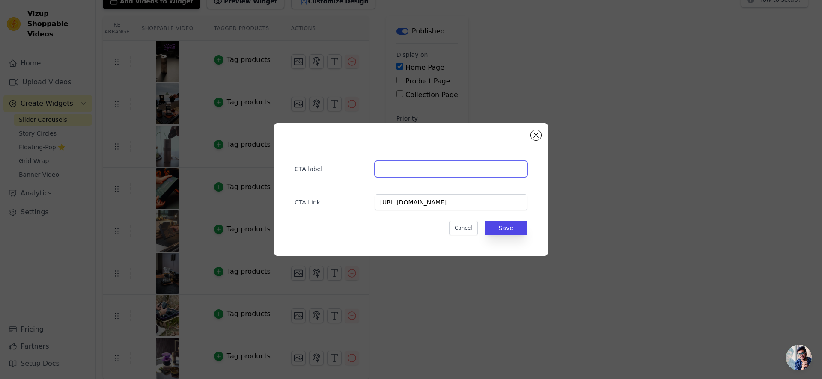
scroll to position [0, 0]
click at [438, 164] on input "text" at bounding box center [451, 169] width 153 height 16
type input "Learn More"
click at [516, 226] on button "Save" at bounding box center [506, 228] width 43 height 15
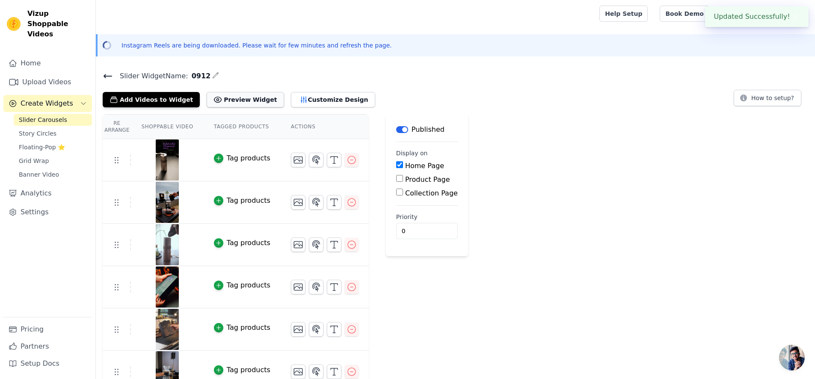
click at [243, 104] on button "Preview Widget" at bounding box center [245, 99] width 77 height 15
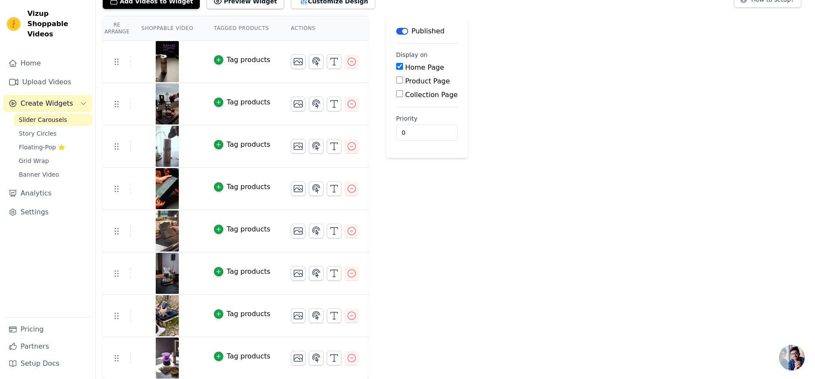
scroll to position [97, 0]
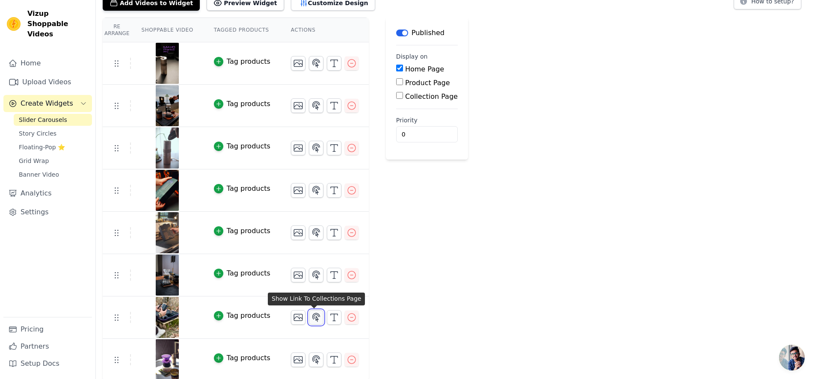
click at [313, 318] on icon "button" at bounding box center [316, 317] width 10 height 10
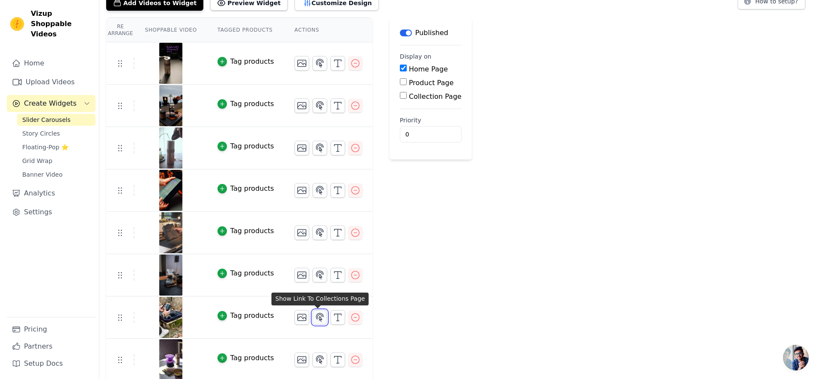
scroll to position [0, 0]
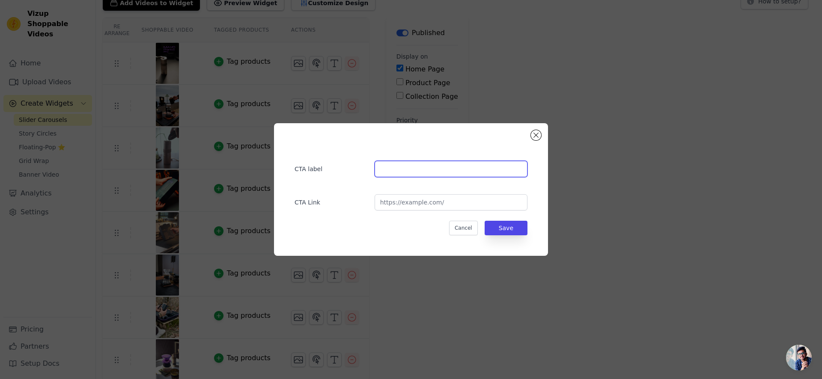
click at [422, 174] on input "text" at bounding box center [451, 169] width 153 height 16
type input "Learn More"
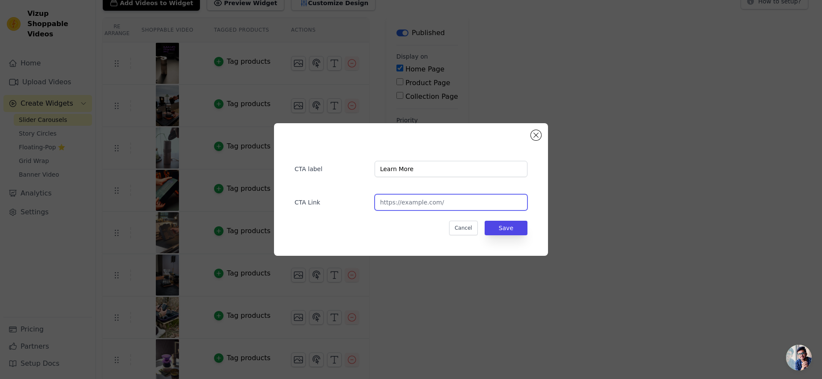
click at [431, 204] on input "url" at bounding box center [451, 202] width 153 height 16
paste input "[URL][DOMAIN_NAME]"
type input "[URL][DOMAIN_NAME]"
click at [507, 226] on button "Save" at bounding box center [506, 228] width 43 height 15
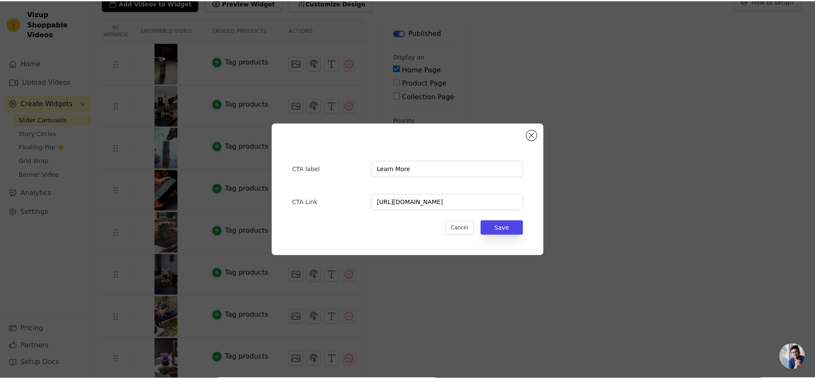
scroll to position [97, 0]
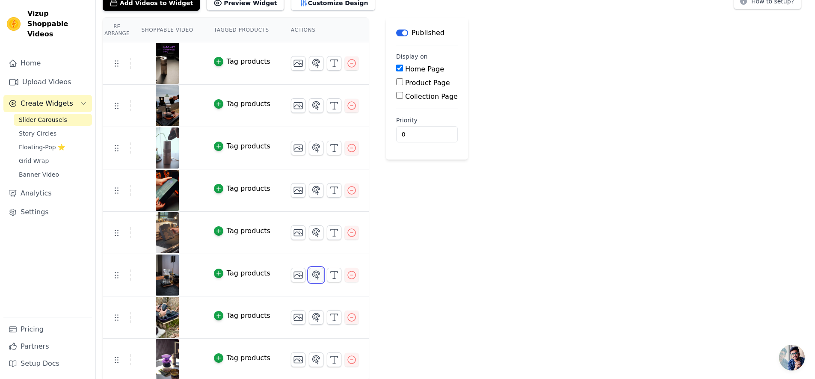
click at [315, 278] on icon "button" at bounding box center [316, 275] width 10 height 10
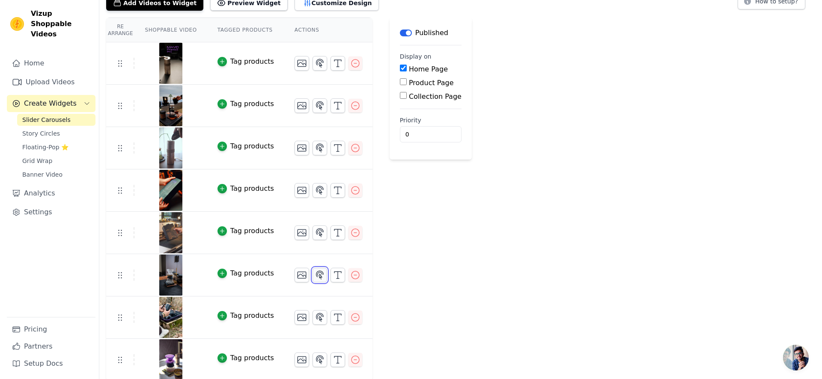
scroll to position [0, 0]
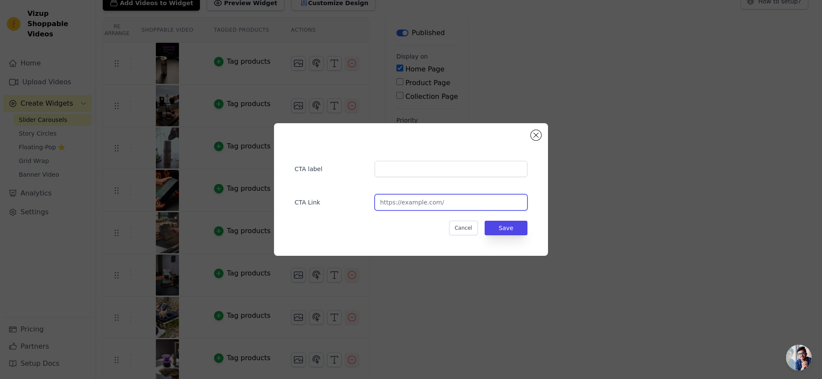
click at [428, 199] on input "url" at bounding box center [451, 202] width 153 height 16
paste input "[URL][DOMAIN_NAME]"
type input "[URL][DOMAIN_NAME]"
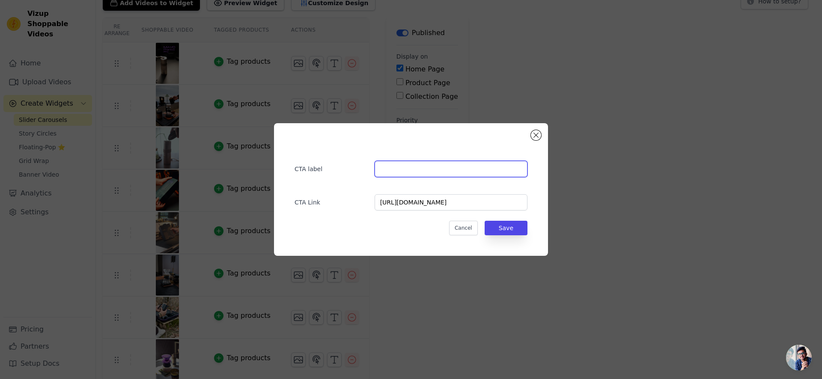
click at [441, 171] on input "text" at bounding box center [451, 169] width 153 height 16
type input "Learn More"
click at [512, 234] on button "Save" at bounding box center [506, 228] width 43 height 15
click at [510, 231] on button "Save" at bounding box center [506, 228] width 43 height 15
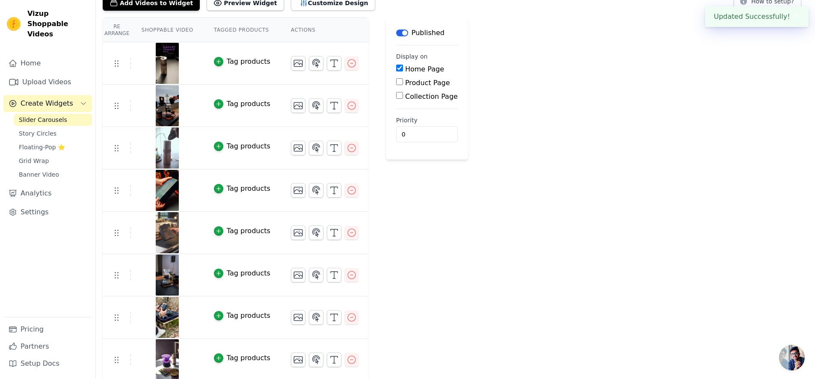
scroll to position [98, 0]
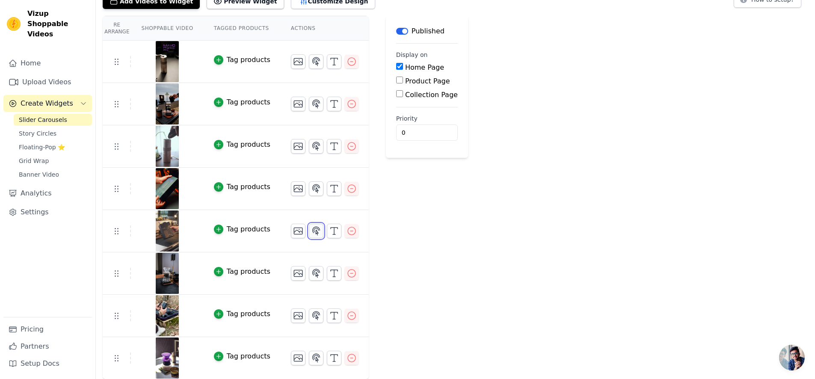
click at [313, 229] on icon "button" at bounding box center [316, 231] width 10 height 10
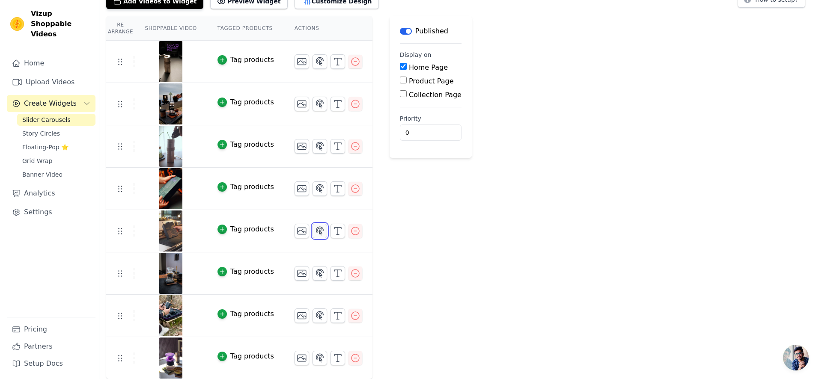
scroll to position [0, 0]
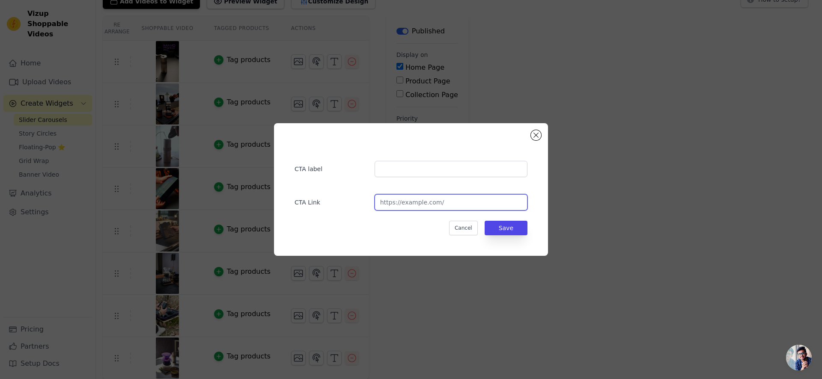
click at [404, 204] on input "url" at bounding box center [451, 202] width 153 height 16
paste input "[URL][DOMAIN_NAME]"
type input "[URL][DOMAIN_NAME]"
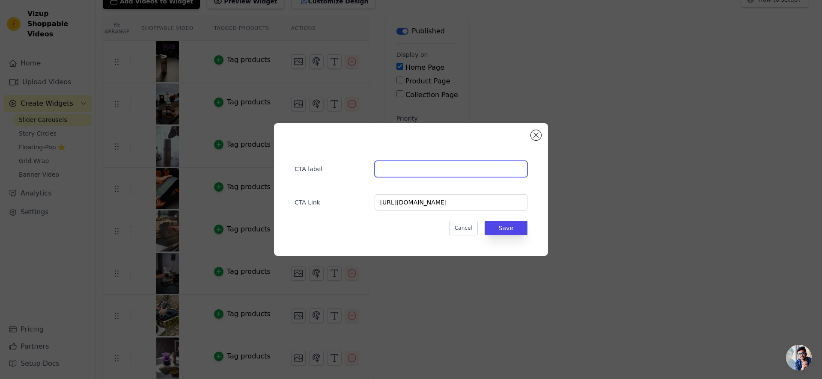
scroll to position [0, 0]
click at [437, 170] on input "text" at bounding box center [451, 169] width 153 height 16
type input "Learn More"
click at [498, 227] on button "Save" at bounding box center [506, 228] width 43 height 15
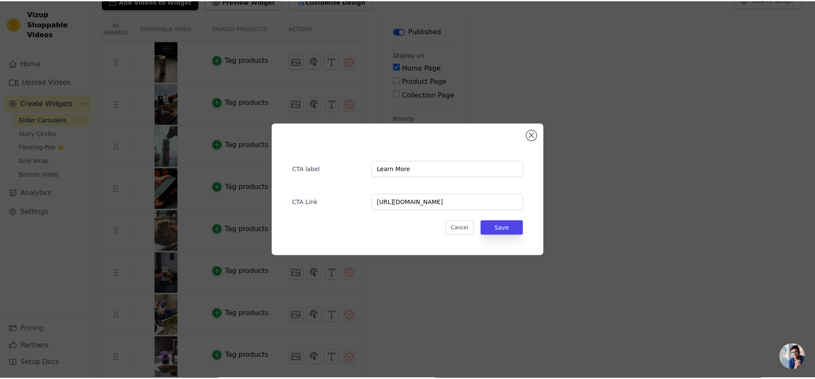
scroll to position [98, 0]
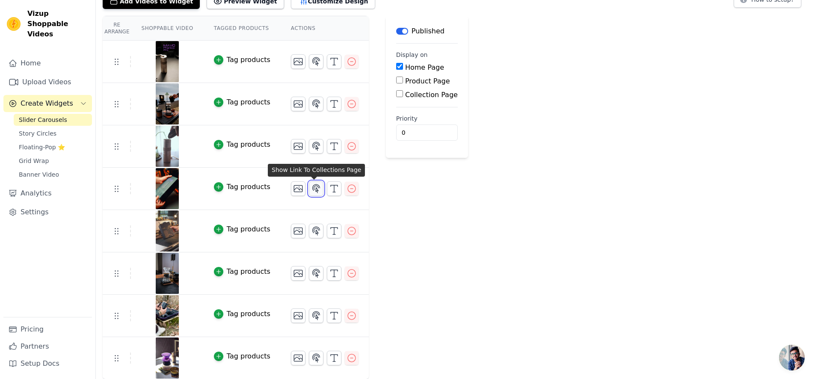
click at [314, 189] on icon "button" at bounding box center [316, 189] width 10 height 10
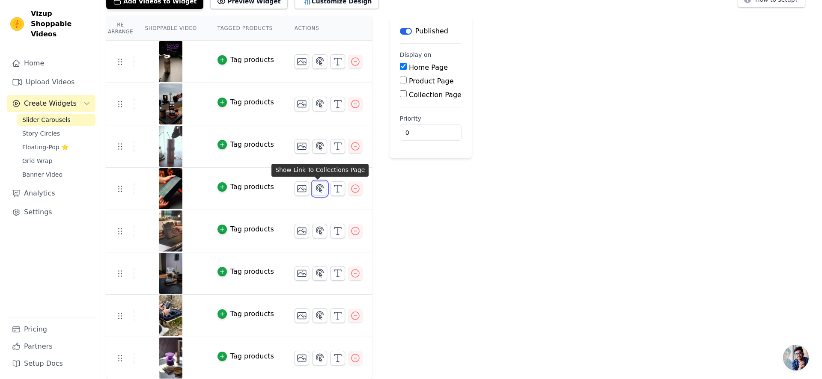
scroll to position [0, 0]
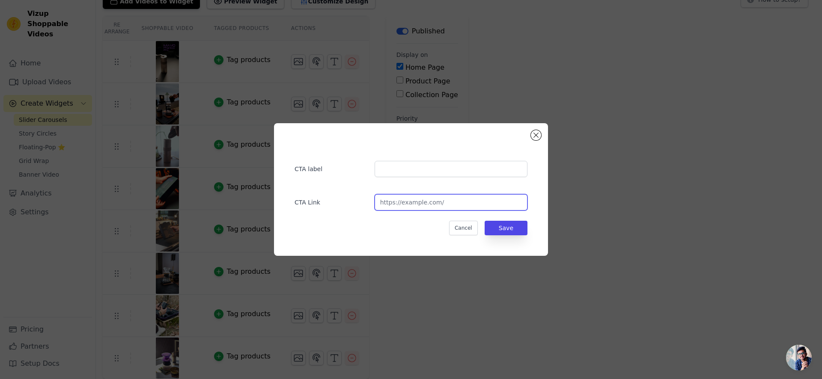
click at [425, 202] on input "url" at bounding box center [451, 202] width 153 height 16
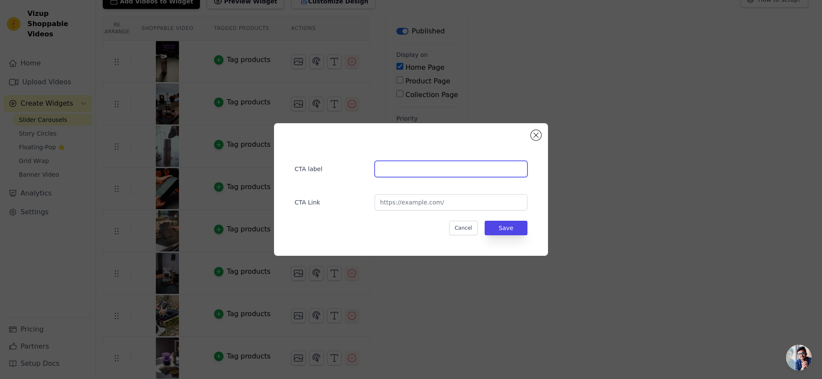
click at [434, 170] on input "text" at bounding box center [451, 169] width 153 height 16
paste input "[URL][DOMAIN_NAME]"
type input "[URL][DOMAIN_NAME]"
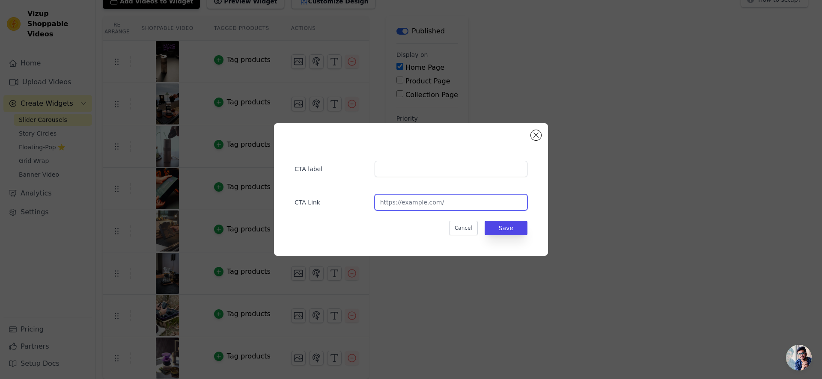
click at [419, 204] on input "url" at bounding box center [451, 202] width 153 height 16
paste input "[URL][DOMAIN_NAME]"
type input "[URL][DOMAIN_NAME]"
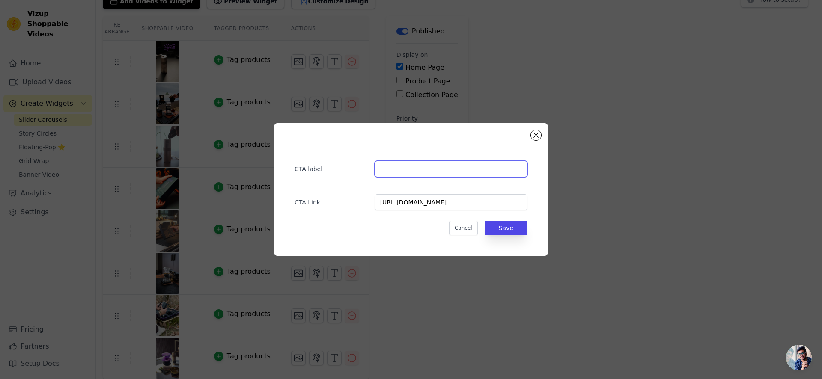
scroll to position [0, 0]
click at [430, 164] on input "text" at bounding box center [451, 169] width 153 height 16
type input "Learn More"
click at [499, 231] on button "Save" at bounding box center [506, 228] width 43 height 15
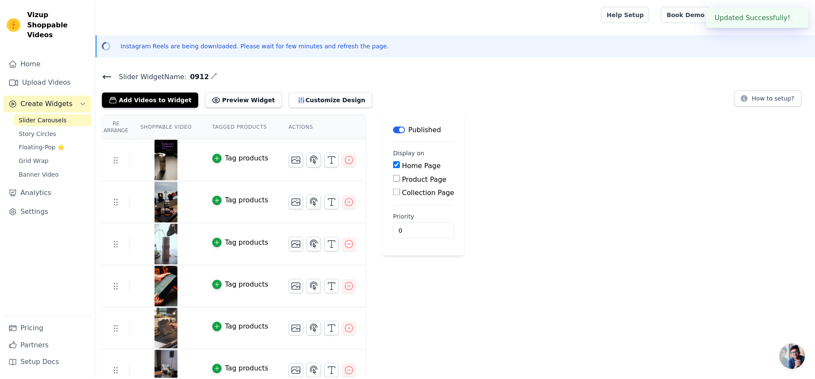
scroll to position [98, 0]
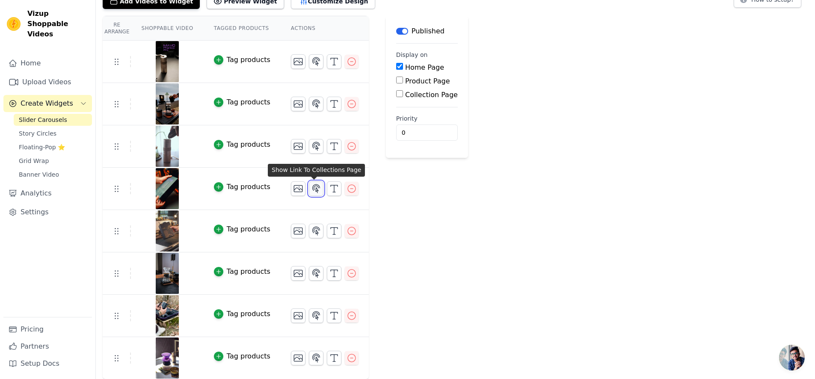
click at [315, 189] on icon "button" at bounding box center [316, 188] width 7 height 8
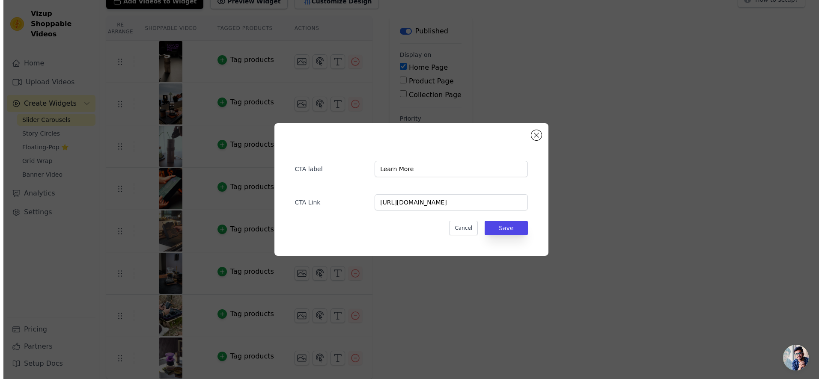
scroll to position [0, 0]
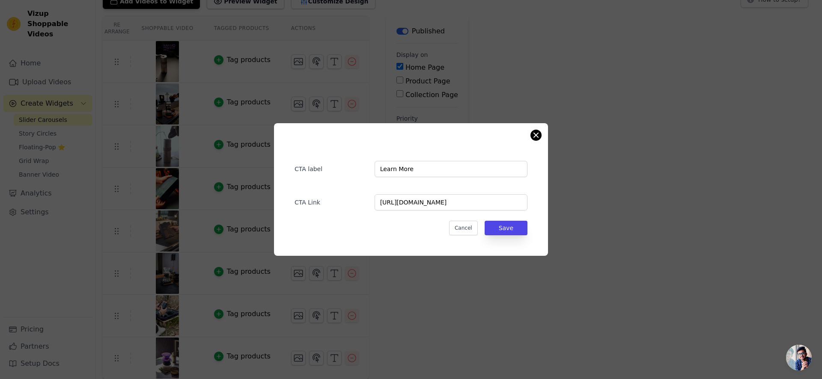
click at [543, 136] on div "CTA label Learn More CTA Link [URL][DOMAIN_NAME] Cancel Save" at bounding box center [411, 189] width 274 height 133
click at [538, 137] on button "Close modal" at bounding box center [536, 135] width 10 height 10
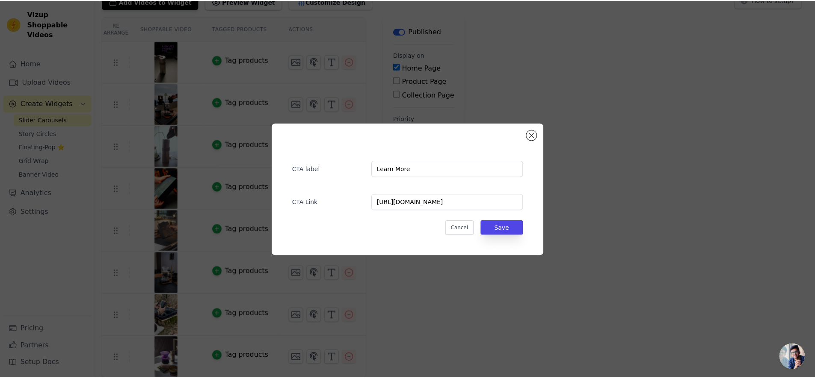
scroll to position [98, 0]
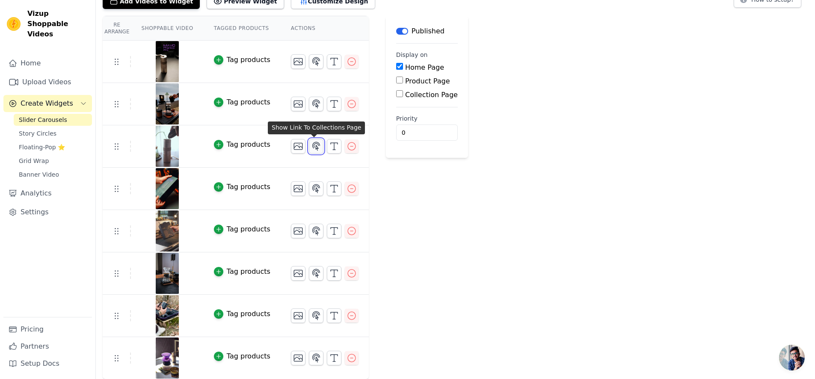
click at [315, 148] on icon "button" at bounding box center [316, 146] width 10 height 10
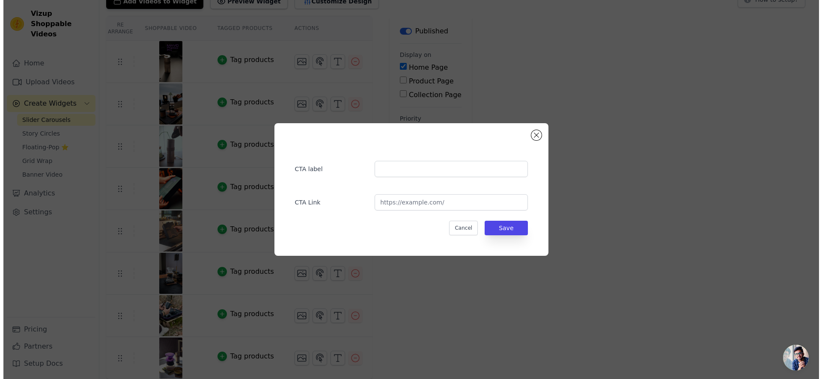
scroll to position [0, 0]
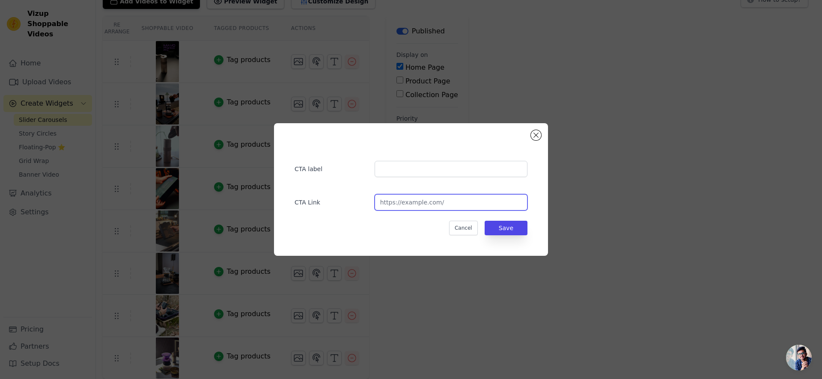
click at [439, 208] on input "url" at bounding box center [451, 202] width 153 height 16
paste input "[URL][DOMAIN_NAME]"
type input "[URL][DOMAIN_NAME]"
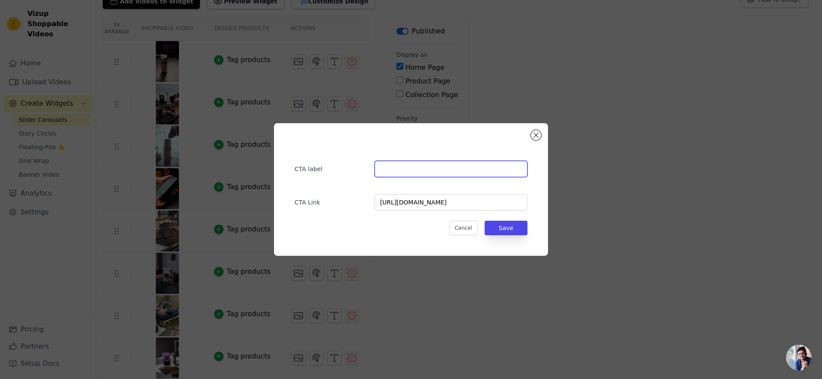
click at [431, 174] on input "text" at bounding box center [451, 169] width 153 height 16
type input "Learn More"
click at [507, 232] on button "Save" at bounding box center [506, 228] width 43 height 15
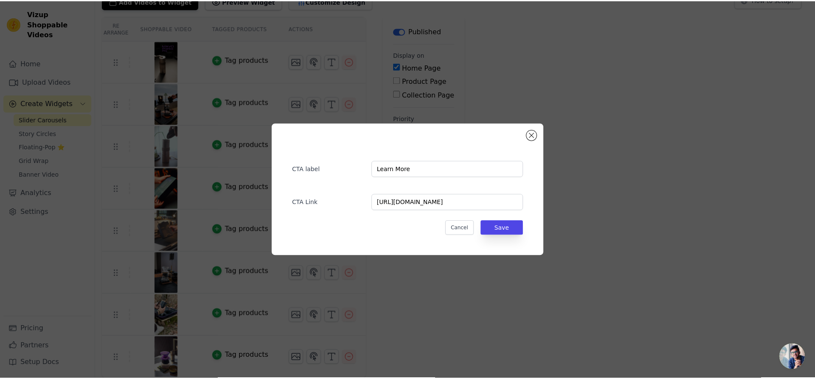
scroll to position [98, 0]
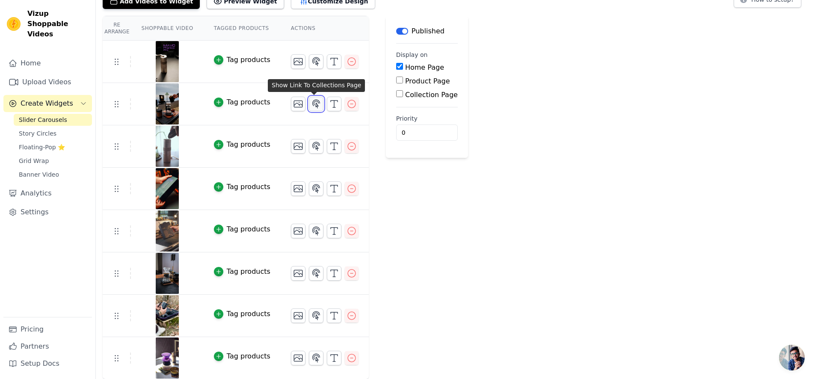
click at [318, 104] on icon "button" at bounding box center [316, 104] width 10 height 10
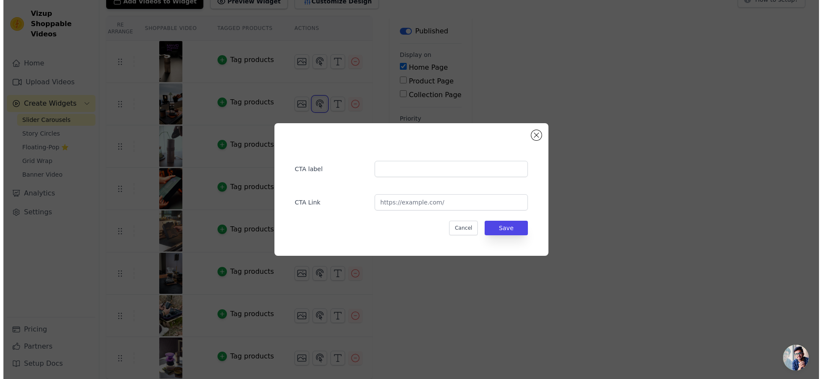
scroll to position [0, 0]
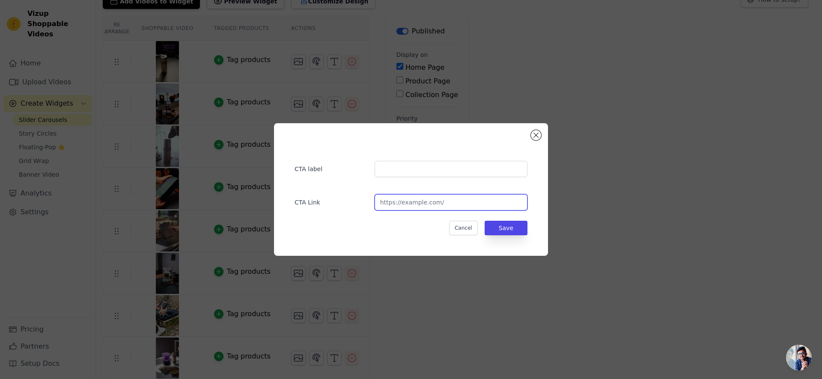
click at [431, 201] on input "url" at bounding box center [451, 202] width 153 height 16
paste input "[URL][DOMAIN_NAME]"
type input "[URL][DOMAIN_NAME]"
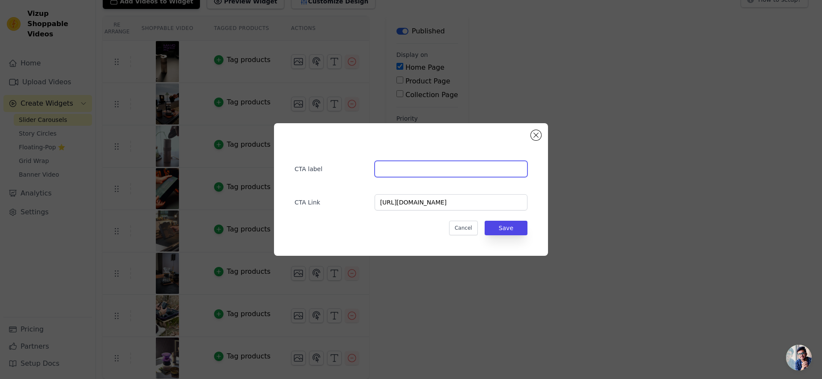
click at [434, 176] on input "text" at bounding box center [451, 169] width 153 height 16
type input "Learn More"
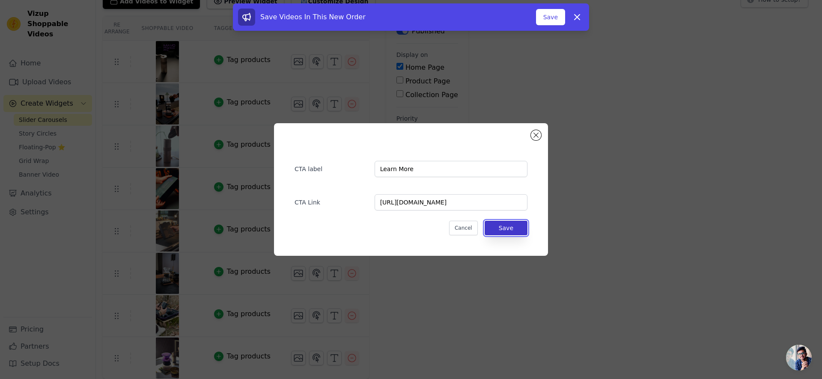
click at [507, 228] on button "Save" at bounding box center [506, 228] width 43 height 15
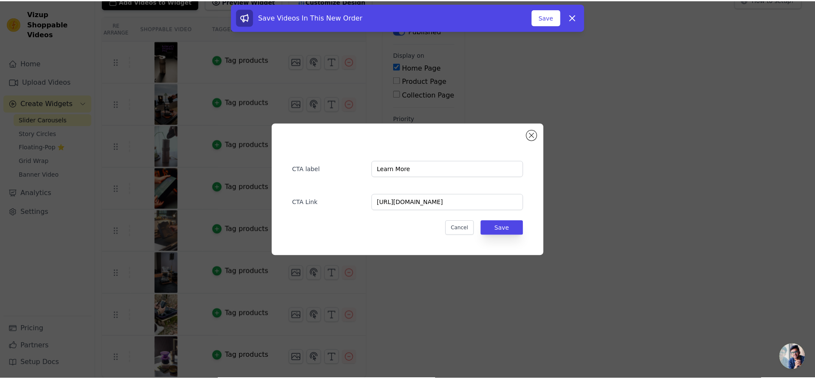
scroll to position [98, 0]
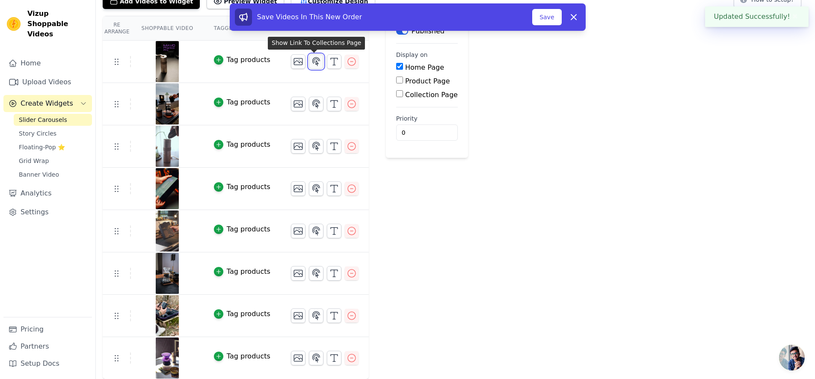
click at [317, 63] on icon "button" at bounding box center [316, 62] width 10 height 10
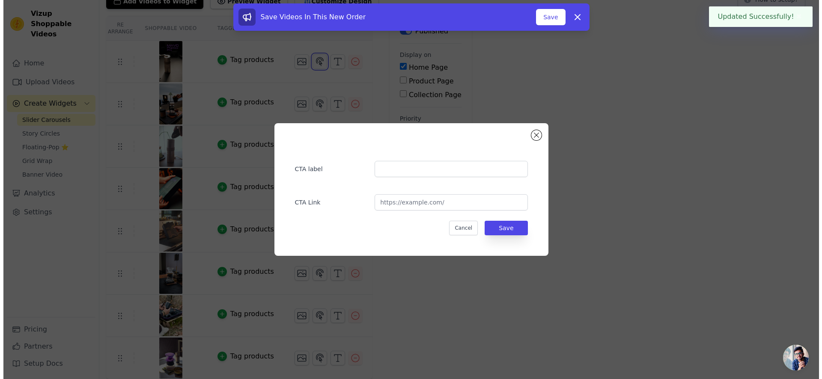
scroll to position [0, 0]
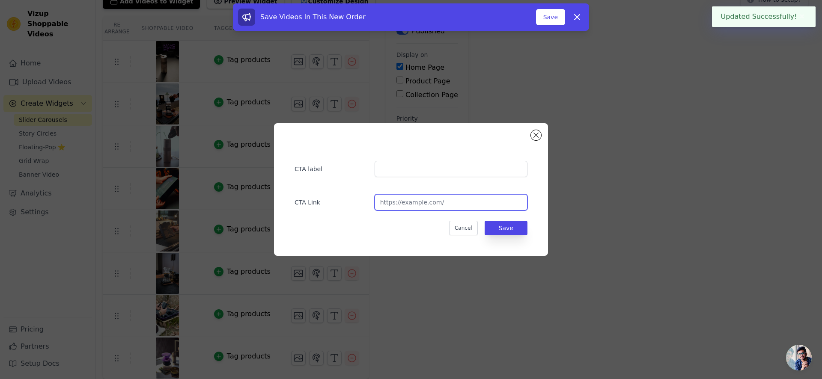
click at [429, 196] on input "url" at bounding box center [451, 202] width 153 height 16
paste input "[URL][DOMAIN_NAME]"
type input "[URL][DOMAIN_NAME]"
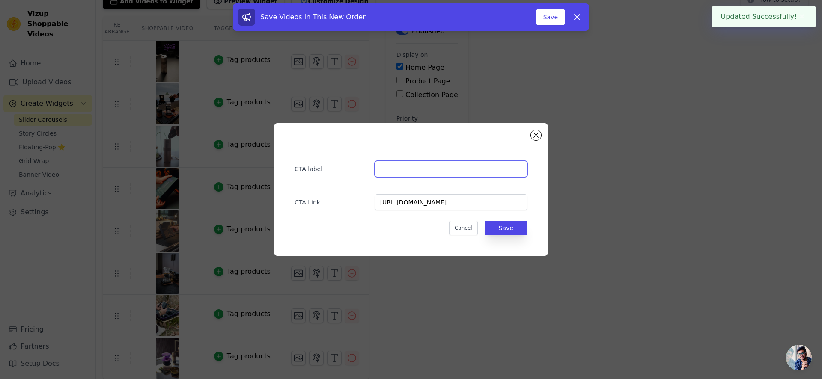
click at [437, 170] on input "text" at bounding box center [451, 169] width 153 height 16
type input "Learn More"
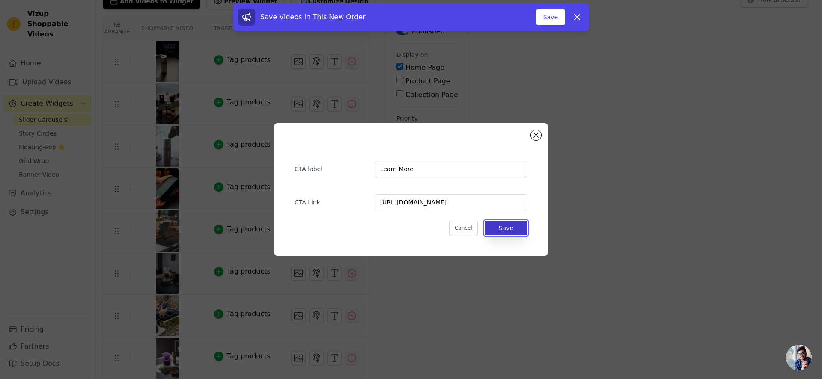
click at [503, 230] on button "Save" at bounding box center [506, 228] width 43 height 15
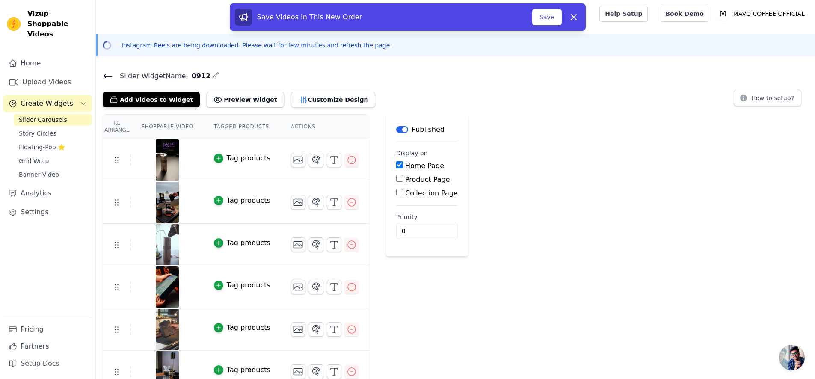
click at [413, 176] on label "Product Page" at bounding box center [427, 179] width 45 height 8
click at [403, 176] on input "Product Page" at bounding box center [399, 178] width 7 height 7
click at [414, 193] on label "All Product Pages" at bounding box center [441, 193] width 59 height 8
click at [410, 193] on input "All Product Pages" at bounding box center [406, 192] width 7 height 7
click at [420, 178] on label "Product Page" at bounding box center [427, 179] width 45 height 8
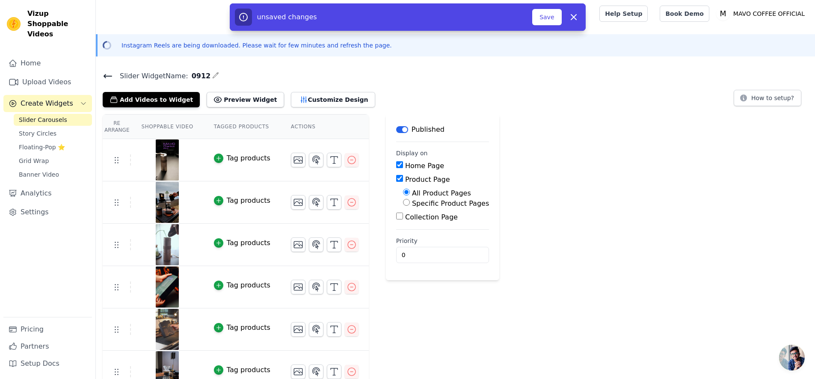
click at [403, 178] on input "Product Page" at bounding box center [399, 178] width 7 height 7
checkbox input "false"
click at [549, 15] on button "Save" at bounding box center [546, 17] width 29 height 16
